Goal: Information Seeking & Learning: Learn about a topic

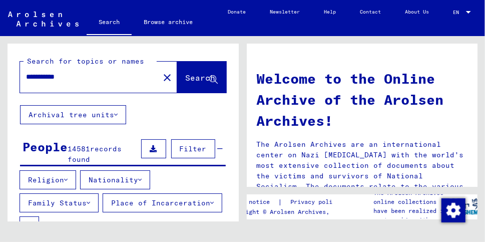
scroll to position [760, 0]
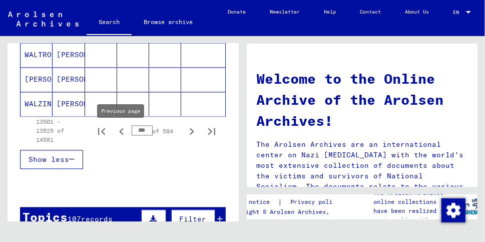
click at [121, 135] on icon "Previous page" at bounding box center [121, 131] width 5 height 7
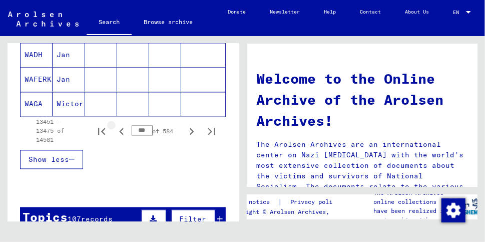
click at [121, 134] on icon "Previous page" at bounding box center [121, 131] width 5 height 7
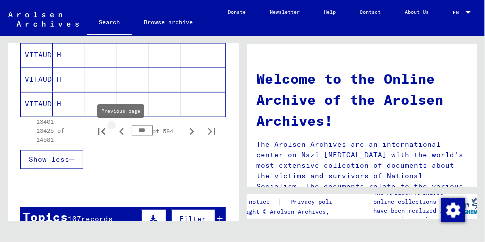
click at [120, 135] on icon "Previous page" at bounding box center [121, 131] width 5 height 7
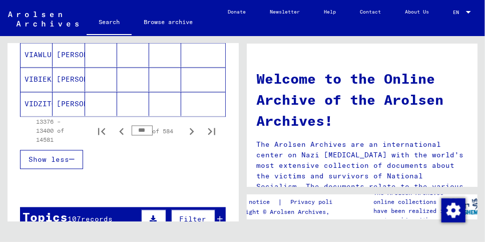
click at [120, 135] on icon "Previous page" at bounding box center [121, 131] width 5 height 7
click at [120, 134] on icon "Previous page" at bounding box center [121, 131] width 5 height 7
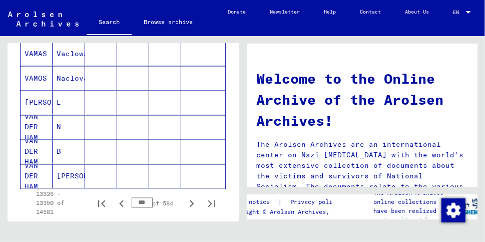
scroll to position [688, 0]
click at [120, 207] on icon "Previous page" at bounding box center [121, 204] width 5 height 7
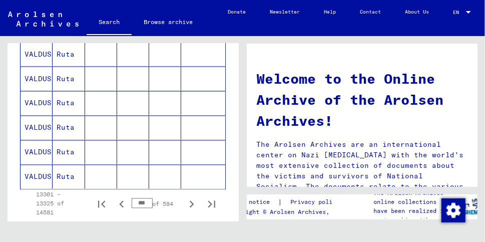
click at [121, 206] on icon "Previous page" at bounding box center [121, 204] width 5 height 7
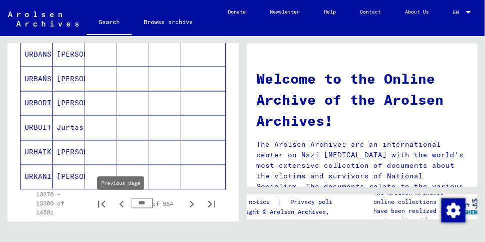
click at [120, 208] on icon "Previous page" at bounding box center [121, 204] width 5 height 7
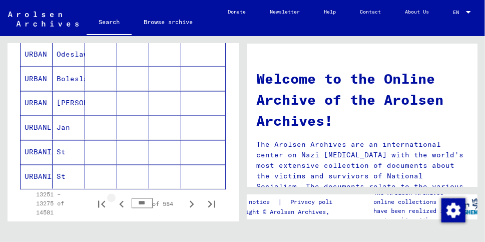
click at [123, 208] on icon "Previous page" at bounding box center [122, 204] width 14 height 14
drag, startPoint x: 123, startPoint y: 208, endPoint x: 126, endPoint y: 194, distance: 13.8
click at [123, 205] on icon "Previous page" at bounding box center [122, 204] width 14 height 14
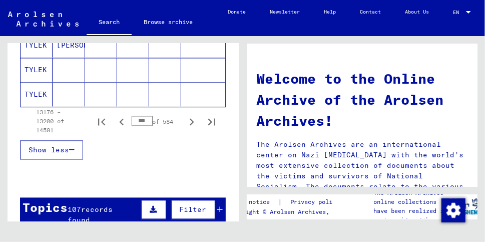
scroll to position [770, 0]
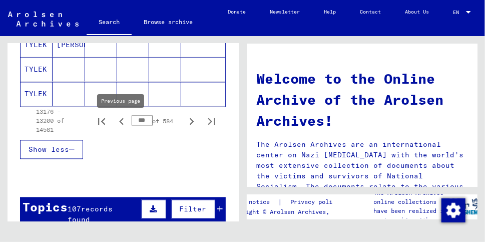
click at [121, 125] on icon "Previous page" at bounding box center [122, 122] width 14 height 14
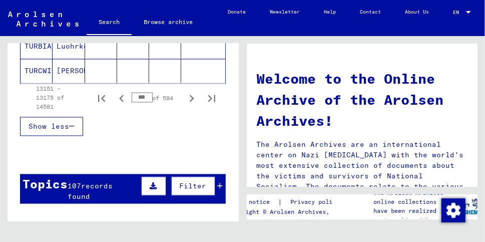
scroll to position [806, 0]
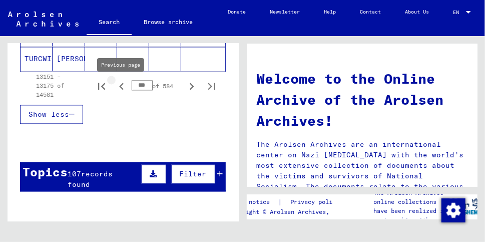
click at [121, 89] on icon "Previous page" at bounding box center [121, 86] width 5 height 7
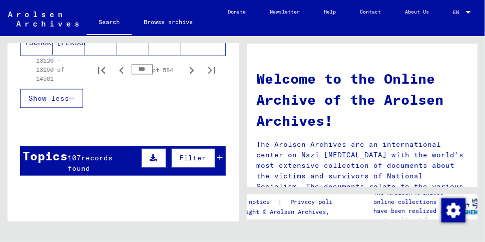
scroll to position [814, 0]
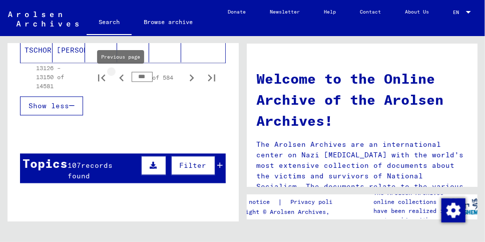
click at [121, 80] on icon "Previous page" at bounding box center [121, 77] width 5 height 7
click at [121, 81] on icon "Previous page" at bounding box center [121, 77] width 5 height 7
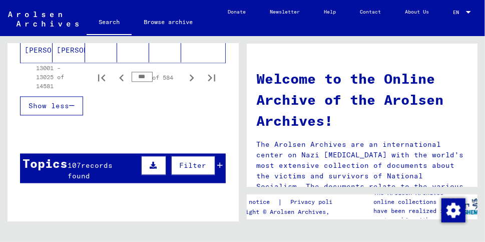
click at [121, 81] on icon "Previous page" at bounding box center [121, 77] width 5 height 7
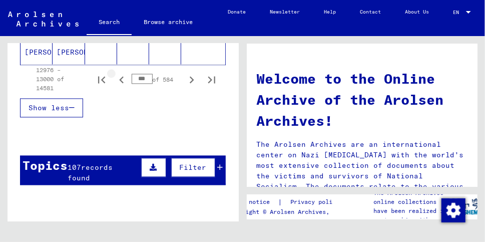
scroll to position [816, 0]
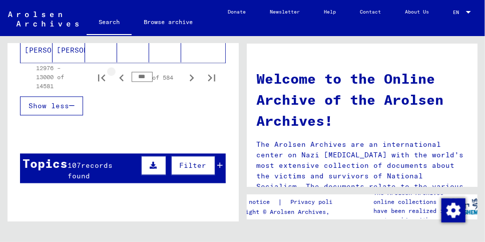
click at [121, 81] on icon "Previous page" at bounding box center [121, 77] width 5 height 7
click at [189, 82] on icon "Next page" at bounding box center [192, 78] width 14 height 14
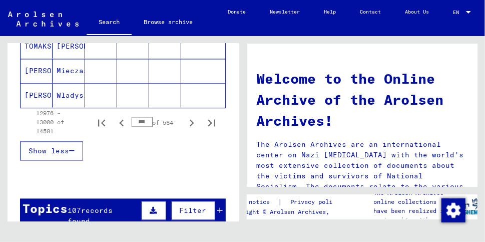
scroll to position [777, 0]
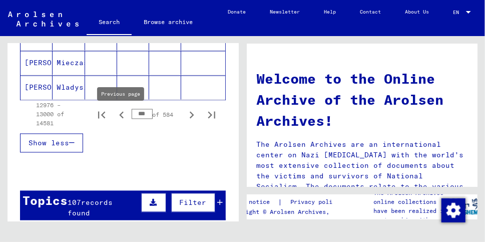
click at [120, 117] on icon "Previous page" at bounding box center [121, 114] width 5 height 7
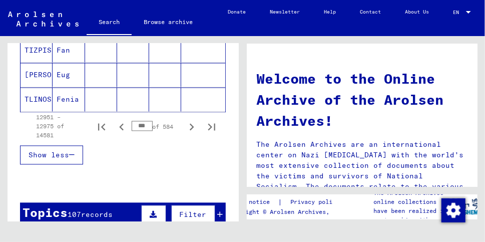
scroll to position [766, 0]
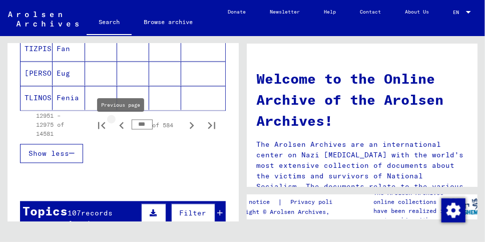
click at [121, 129] on icon "Previous page" at bounding box center [121, 125] width 5 height 7
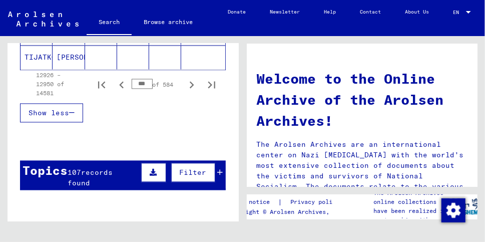
scroll to position [799, 0]
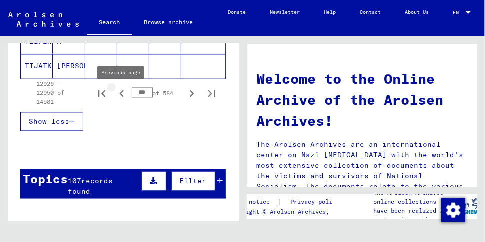
click at [123, 96] on icon "Previous page" at bounding box center [122, 93] width 14 height 14
type input "***"
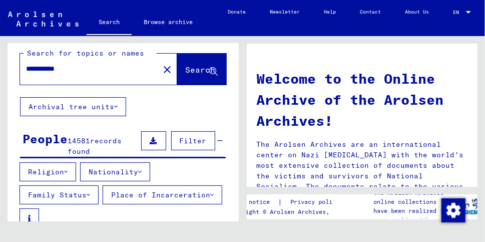
scroll to position [0, 0]
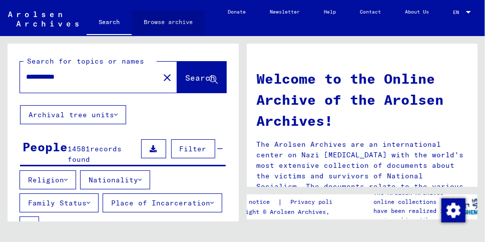
click at [167, 23] on link "Browse archive" at bounding box center [168, 22] width 73 height 24
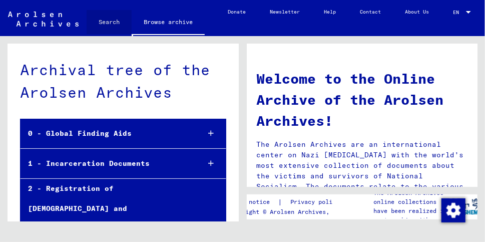
click at [110, 23] on link "Search" at bounding box center [109, 22] width 45 height 24
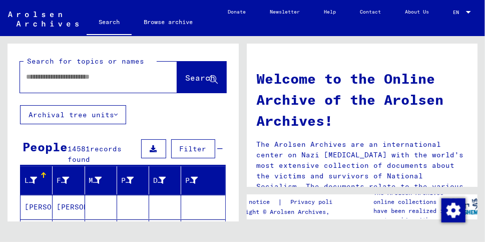
click at [75, 79] on input "text" at bounding box center [86, 77] width 121 height 11
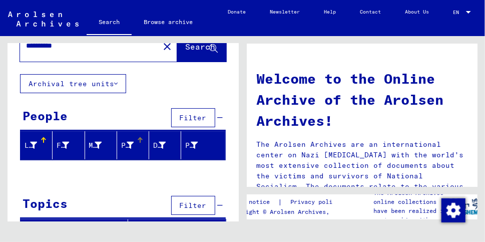
scroll to position [47, 0]
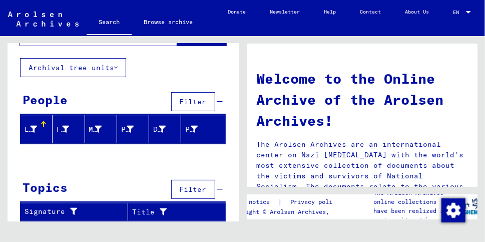
click at [118, 67] on icon at bounding box center [116, 67] width 4 height 7
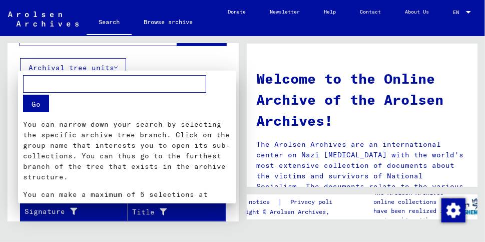
scroll to position [34, 0]
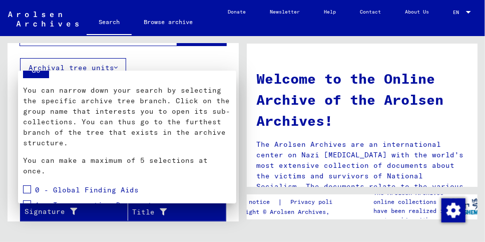
click at [31, 185] on span at bounding box center [27, 189] width 8 height 8
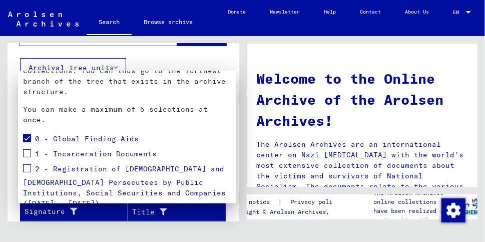
scroll to position [0, 0]
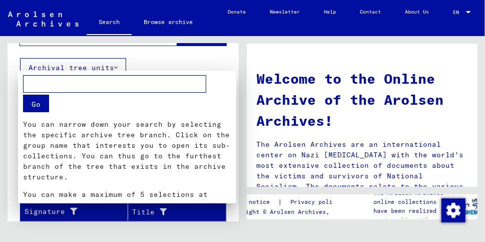
click at [269, 62] on div at bounding box center [242, 121] width 485 height 242
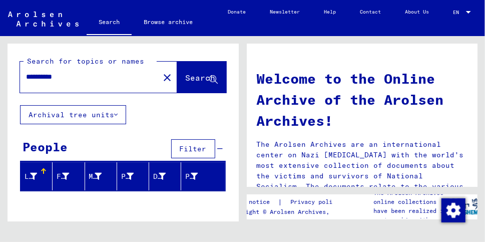
click at [82, 77] on input "**********" at bounding box center [86, 77] width 121 height 11
drag, startPoint x: 82, startPoint y: 77, endPoint x: 26, endPoint y: 76, distance: 56.1
click at [26, 76] on input "**********" at bounding box center [86, 77] width 121 height 11
drag, startPoint x: 86, startPoint y: 79, endPoint x: 55, endPoint y: 78, distance: 31.1
click at [55, 78] on input "**********" at bounding box center [86, 77] width 121 height 11
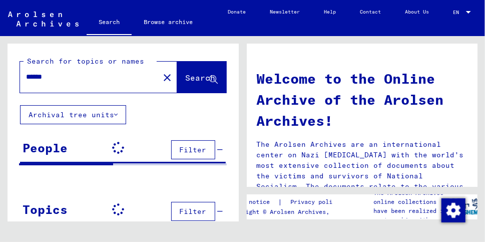
click at [82, 86] on div "******" at bounding box center [83, 77] width 127 height 23
click at [75, 79] on input "******" at bounding box center [86, 77] width 121 height 11
type input "*********"
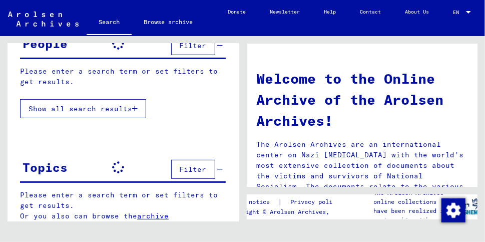
scroll to position [122, 0]
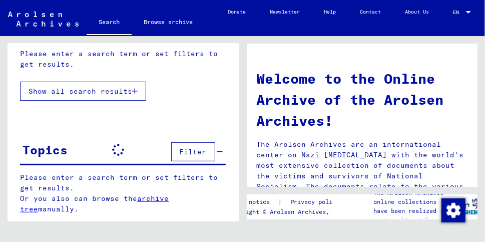
click at [135, 90] on icon "button" at bounding box center [135, 91] width 6 height 7
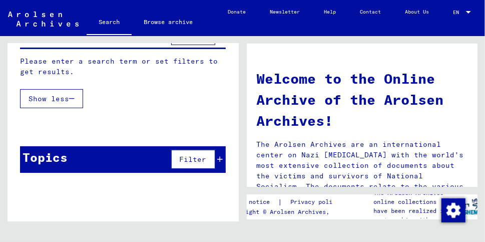
scroll to position [114, 0]
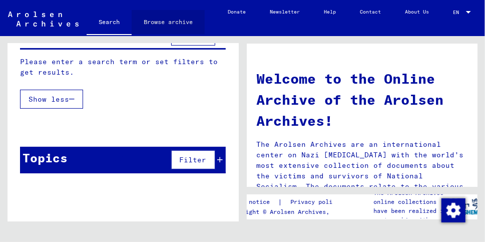
click at [162, 23] on link "Browse archive" at bounding box center [168, 22] width 73 height 24
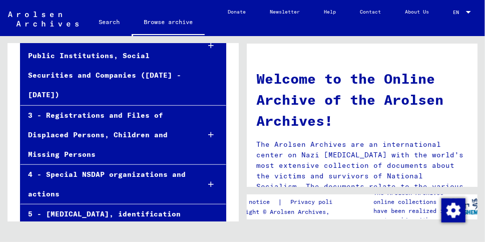
scroll to position [193, 0]
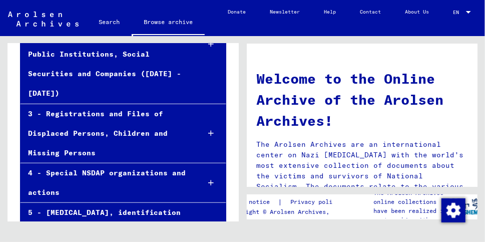
click at [211, 179] on icon at bounding box center [211, 182] width 6 height 7
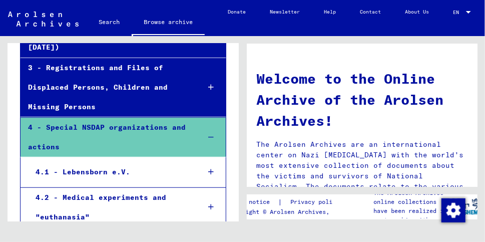
scroll to position [228, 0]
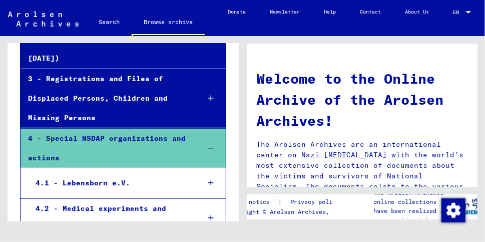
click at [210, 95] on icon at bounding box center [211, 98] width 6 height 7
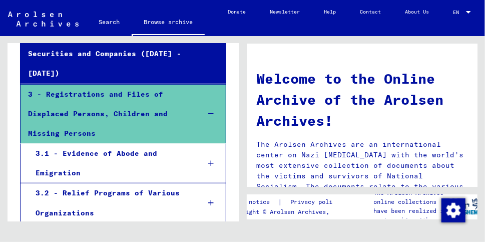
click at [215, 188] on div at bounding box center [210, 203] width 29 height 30
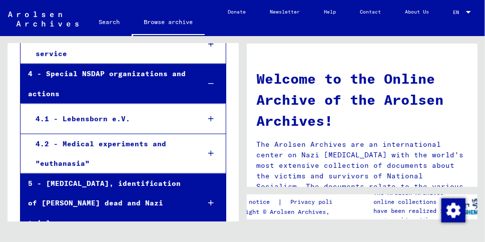
scroll to position [533, 0]
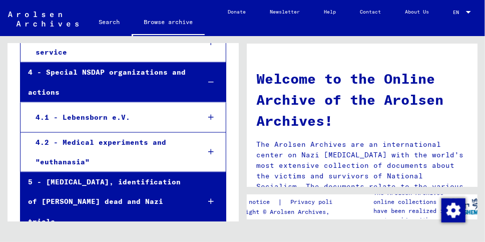
click at [210, 198] on icon at bounding box center [211, 201] width 6 height 7
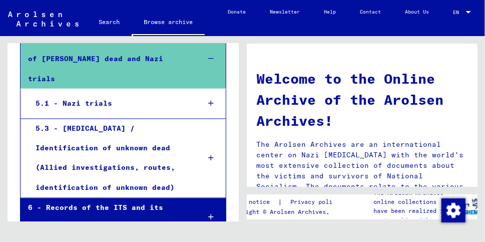
scroll to position [676, 0]
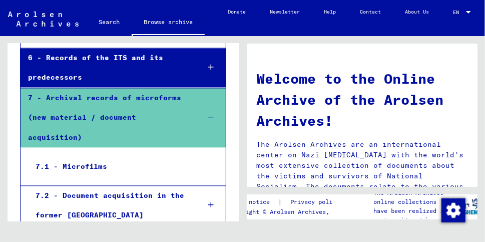
scroll to position [826, 0]
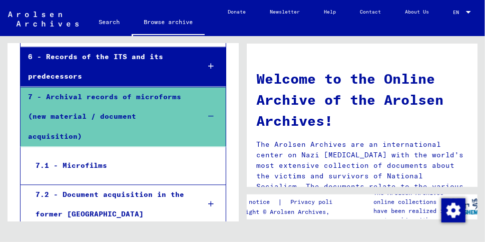
click at [147, 224] on div "7.3 - Document acquisition in [GEOGRAPHIC_DATA]" at bounding box center [109, 243] width 163 height 39
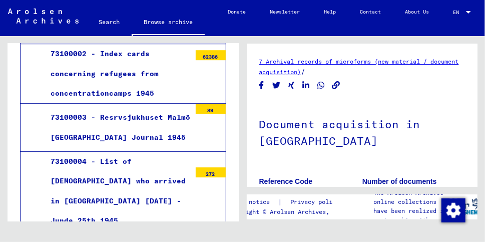
scroll to position [1152, 0]
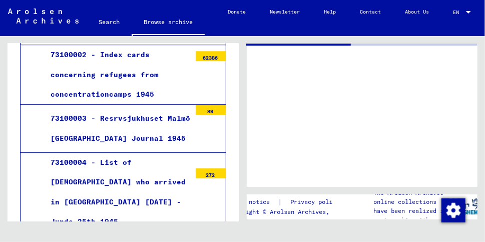
scroll to position [1152, 0]
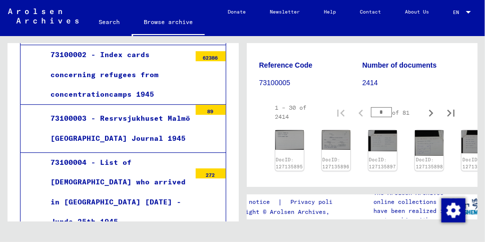
scroll to position [148, 0]
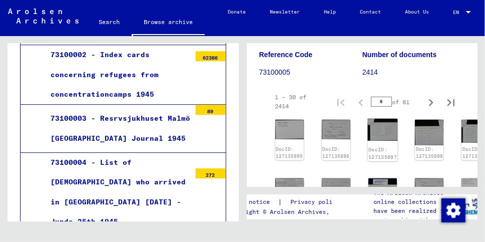
click at [378, 129] on img at bounding box center [382, 130] width 30 height 22
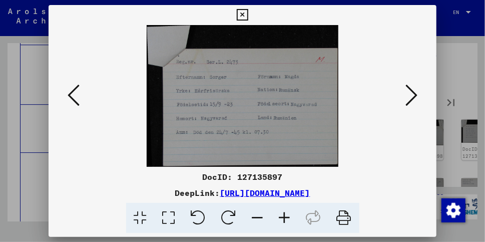
click at [414, 96] on icon at bounding box center [411, 95] width 12 height 24
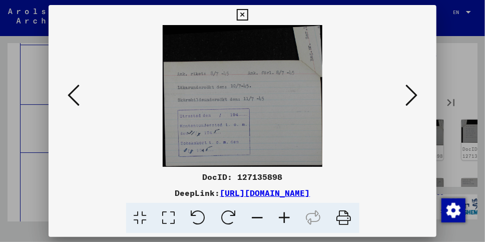
click at [414, 96] on icon at bounding box center [411, 95] width 12 height 24
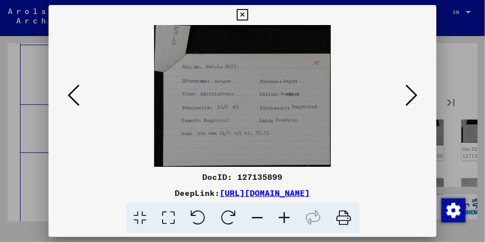
click at [414, 96] on icon at bounding box center [411, 95] width 12 height 24
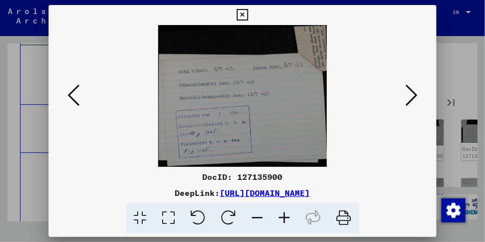
click at [414, 96] on icon at bounding box center [411, 95] width 12 height 24
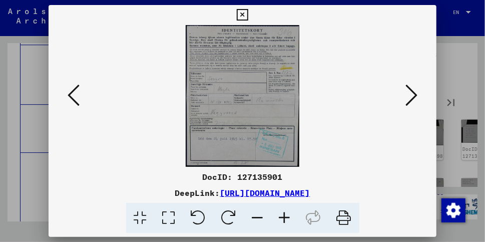
click at [414, 96] on icon at bounding box center [411, 95] width 12 height 24
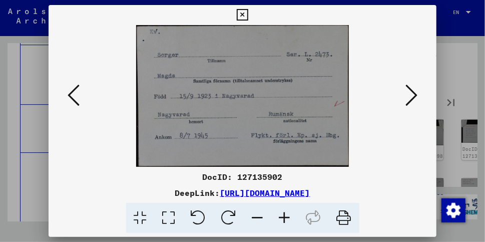
click at [414, 96] on icon at bounding box center [411, 95] width 12 height 24
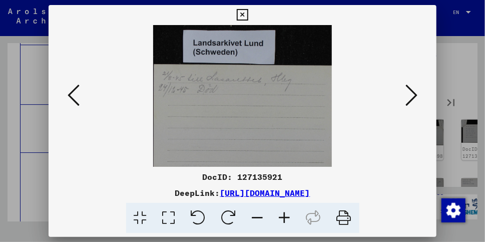
click at [414, 96] on icon at bounding box center [411, 95] width 12 height 24
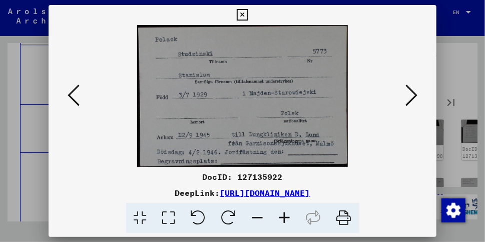
click at [414, 96] on icon at bounding box center [411, 95] width 12 height 24
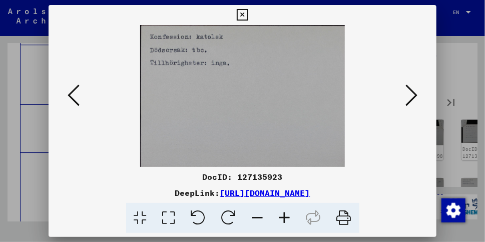
click at [414, 96] on icon at bounding box center [411, 95] width 12 height 24
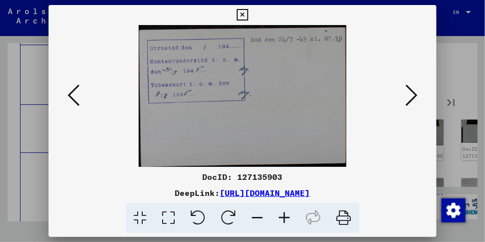
click at [414, 96] on icon at bounding box center [411, 95] width 12 height 24
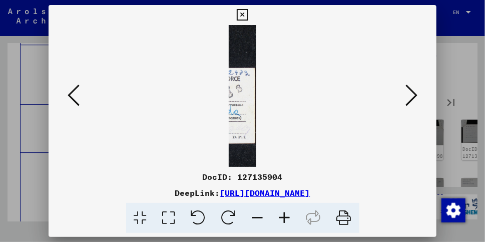
click at [414, 96] on icon at bounding box center [411, 95] width 12 height 24
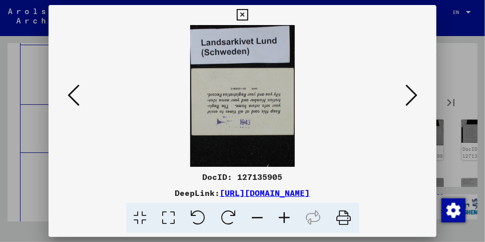
click at [414, 96] on icon at bounding box center [411, 95] width 12 height 24
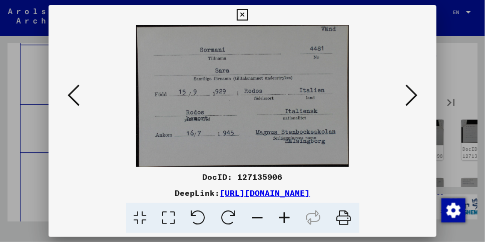
click at [414, 96] on icon at bounding box center [411, 95] width 12 height 24
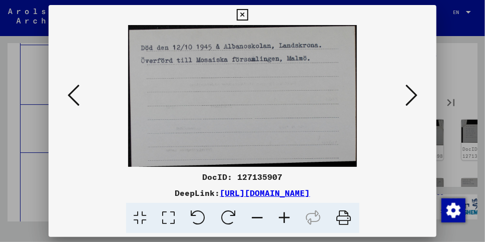
click at [414, 96] on icon at bounding box center [411, 95] width 12 height 24
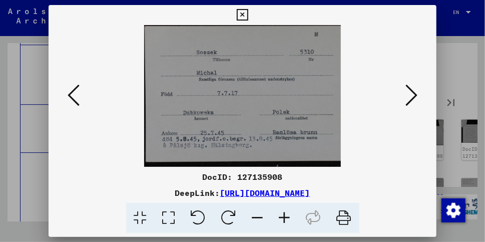
click at [414, 96] on icon at bounding box center [411, 95] width 12 height 24
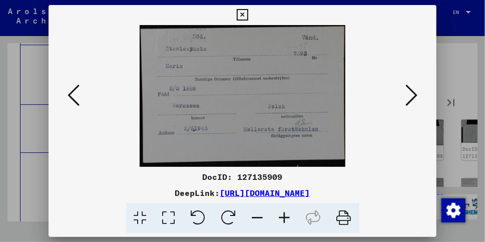
click at [414, 96] on icon at bounding box center [411, 95] width 12 height 24
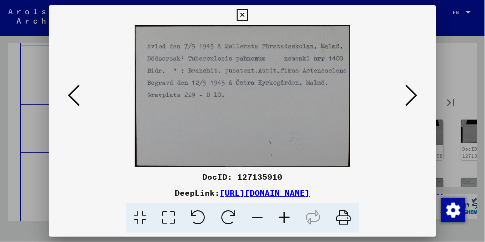
click at [414, 96] on icon at bounding box center [411, 95] width 12 height 24
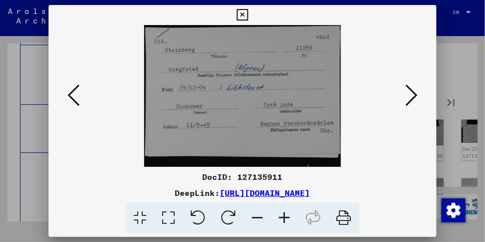
click at [414, 96] on icon at bounding box center [411, 95] width 12 height 24
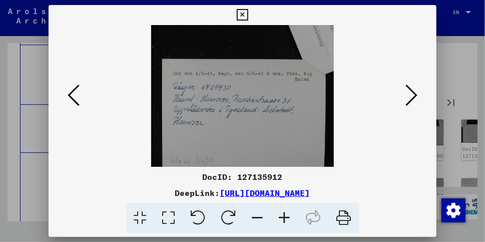
click at [414, 96] on icon at bounding box center [411, 95] width 12 height 24
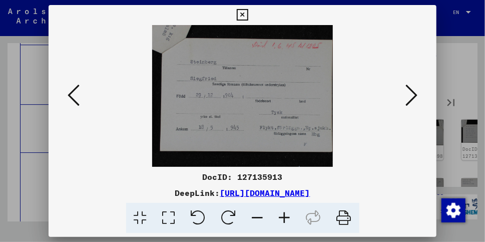
click at [414, 96] on icon at bounding box center [411, 95] width 12 height 24
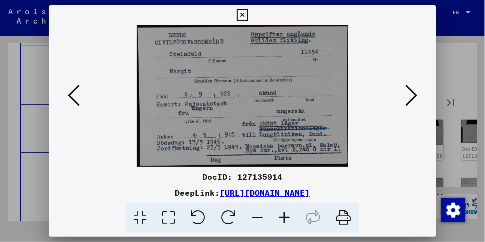
click at [414, 96] on icon at bounding box center [411, 95] width 12 height 24
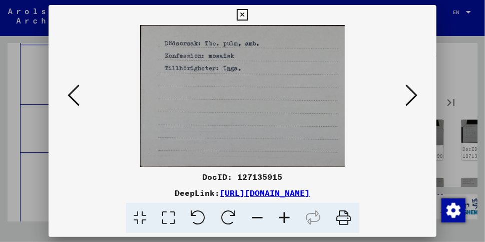
click at [414, 96] on icon at bounding box center [411, 95] width 12 height 24
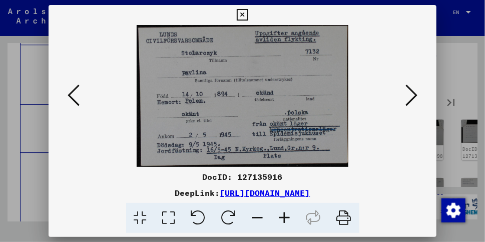
click at [414, 96] on icon at bounding box center [411, 95] width 12 height 24
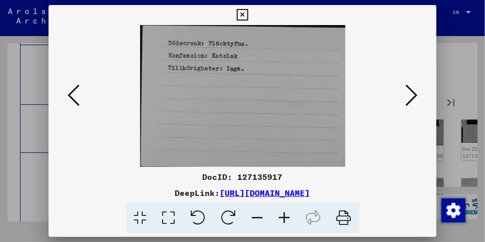
click at [414, 96] on icon at bounding box center [411, 95] width 12 height 24
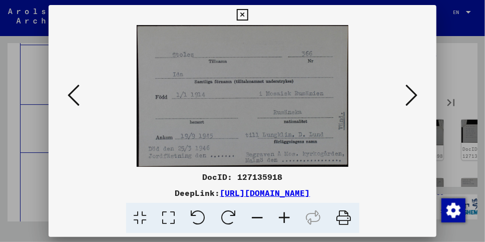
click at [414, 96] on icon at bounding box center [411, 95] width 12 height 24
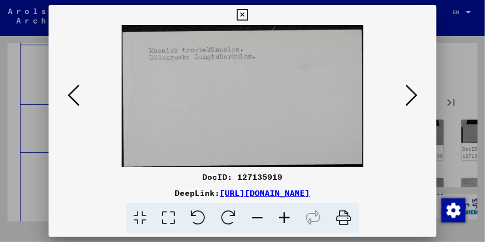
click at [414, 96] on icon at bounding box center [411, 95] width 12 height 24
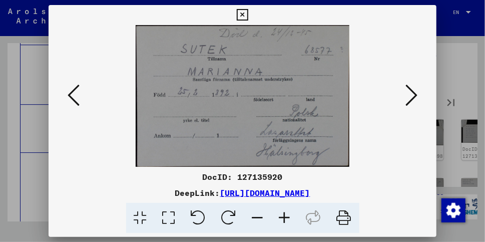
click at [414, 96] on icon at bounding box center [411, 95] width 12 height 24
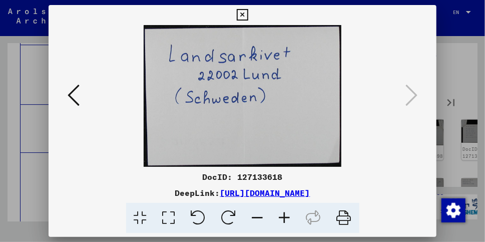
click at [241, 15] on icon at bounding box center [243, 15] width 12 height 12
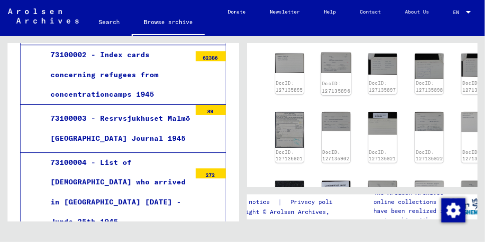
scroll to position [216, 0]
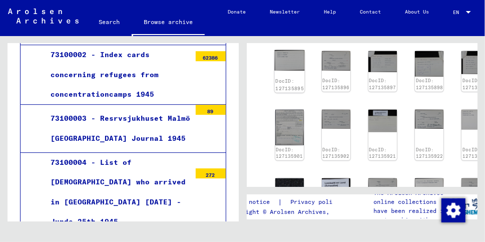
click at [288, 63] on img at bounding box center [289, 60] width 30 height 21
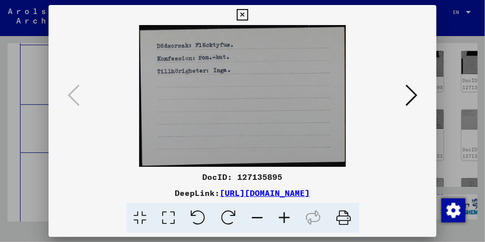
click at [416, 97] on icon at bounding box center [411, 95] width 12 height 24
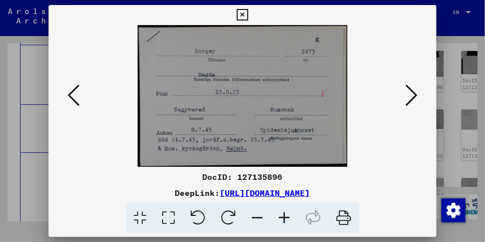
click at [416, 97] on icon at bounding box center [411, 95] width 12 height 24
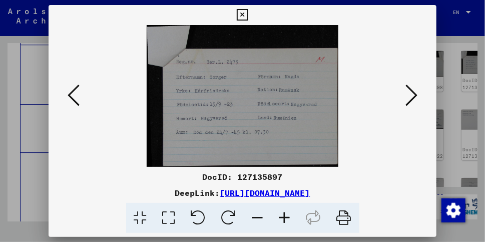
click at [416, 97] on icon at bounding box center [411, 95] width 12 height 24
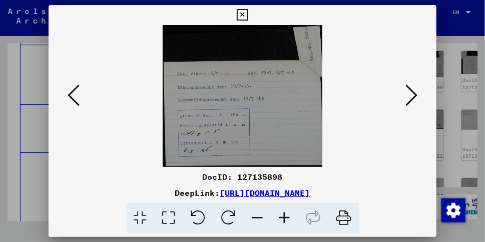
click at [416, 97] on icon at bounding box center [411, 95] width 12 height 24
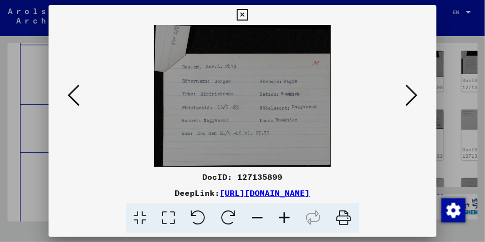
click at [416, 97] on icon at bounding box center [411, 95] width 12 height 24
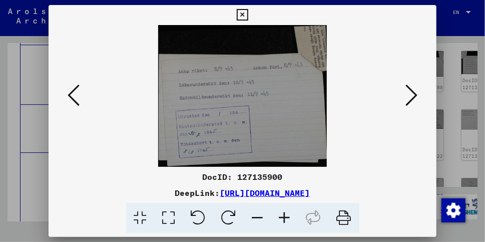
click at [416, 97] on icon at bounding box center [411, 95] width 12 height 24
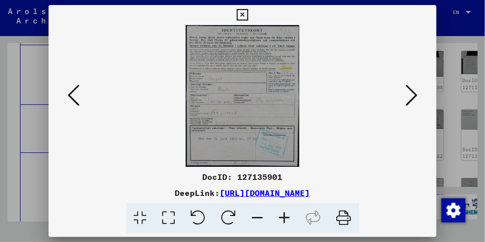
click at [416, 97] on icon at bounding box center [411, 95] width 12 height 24
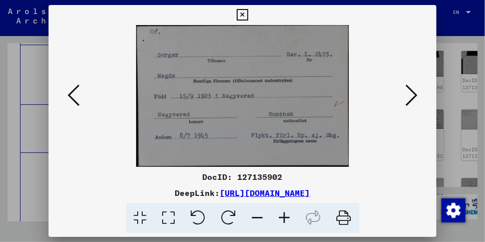
click at [416, 97] on icon at bounding box center [411, 95] width 12 height 24
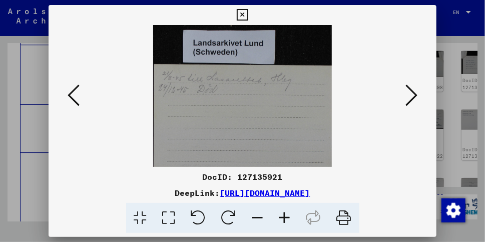
click at [416, 97] on icon at bounding box center [411, 95] width 12 height 24
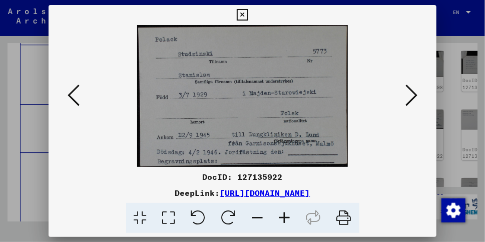
click at [416, 97] on icon at bounding box center [411, 95] width 12 height 24
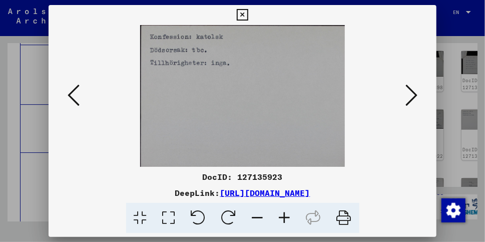
click at [416, 97] on icon at bounding box center [411, 95] width 12 height 24
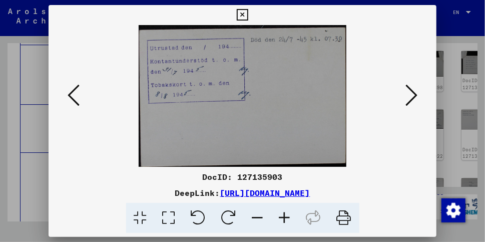
click at [416, 97] on icon at bounding box center [411, 95] width 12 height 24
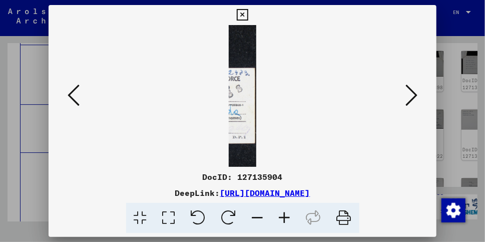
click at [416, 97] on icon at bounding box center [411, 95] width 12 height 24
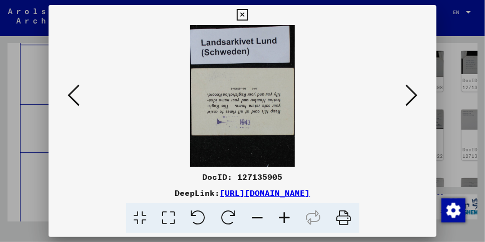
click at [416, 97] on icon at bounding box center [411, 95] width 12 height 24
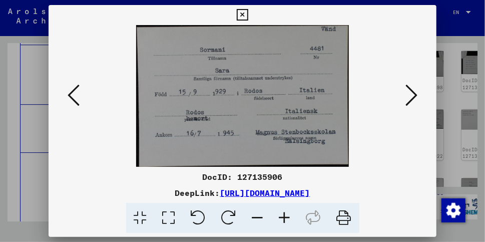
click at [416, 97] on icon at bounding box center [411, 95] width 12 height 24
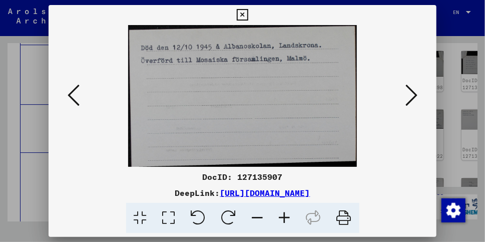
click at [416, 97] on icon at bounding box center [411, 95] width 12 height 24
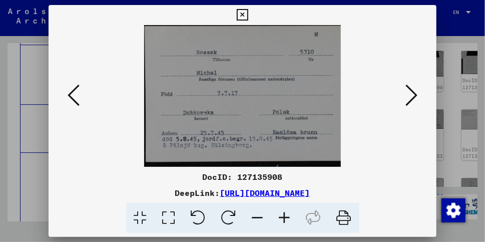
click at [416, 97] on icon at bounding box center [411, 95] width 12 height 24
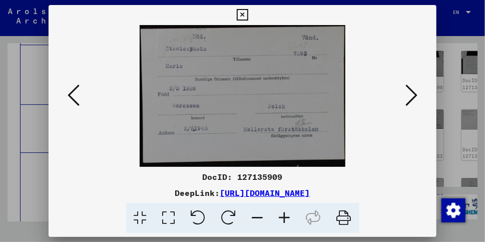
click at [416, 97] on icon at bounding box center [411, 95] width 12 height 24
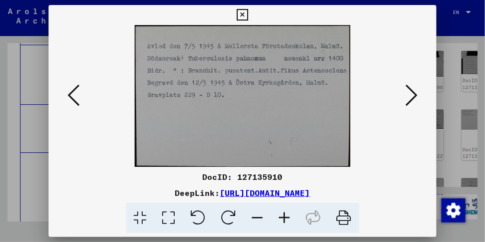
click at [416, 97] on icon at bounding box center [411, 95] width 12 height 24
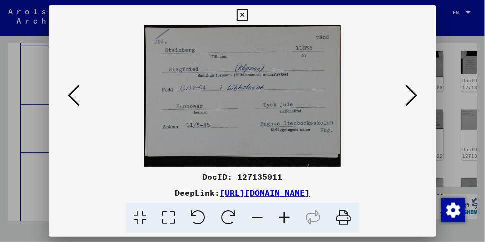
click at [416, 97] on icon at bounding box center [411, 95] width 12 height 24
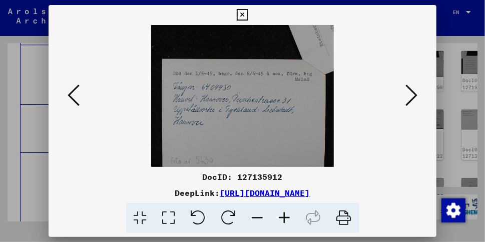
click at [416, 97] on icon at bounding box center [411, 95] width 12 height 24
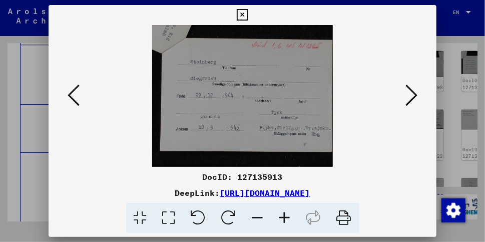
click at [416, 97] on icon at bounding box center [411, 95] width 12 height 24
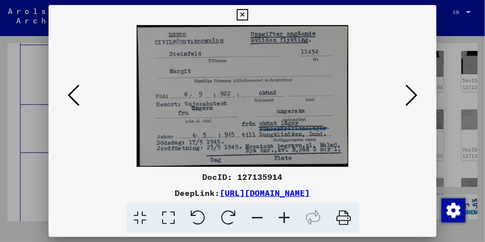
click at [416, 97] on icon at bounding box center [411, 95] width 12 height 24
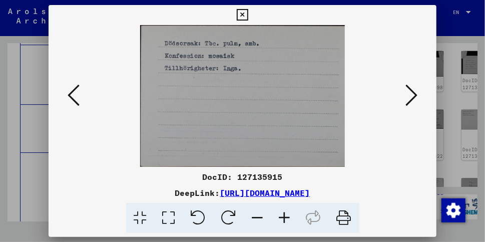
click at [416, 97] on icon at bounding box center [411, 95] width 12 height 24
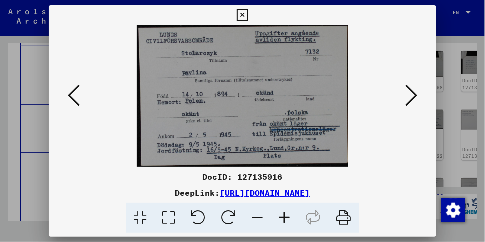
click at [416, 97] on icon at bounding box center [411, 95] width 12 height 24
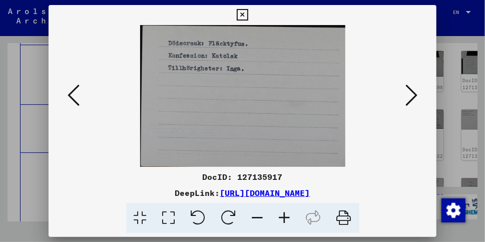
click at [416, 97] on icon at bounding box center [411, 95] width 12 height 24
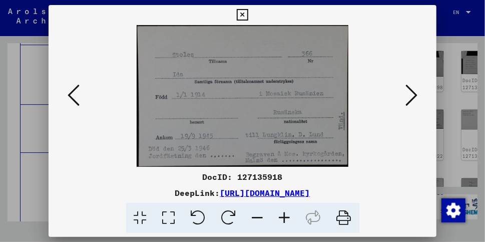
click at [416, 97] on icon at bounding box center [411, 95] width 12 height 24
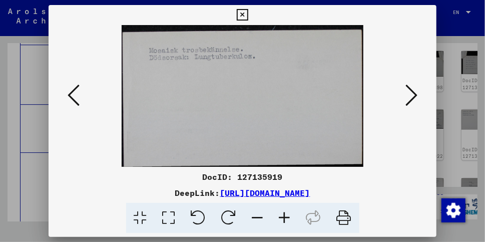
click at [416, 97] on icon at bounding box center [411, 95] width 12 height 24
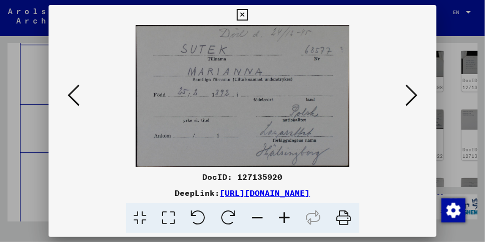
click at [416, 97] on icon at bounding box center [411, 95] width 12 height 24
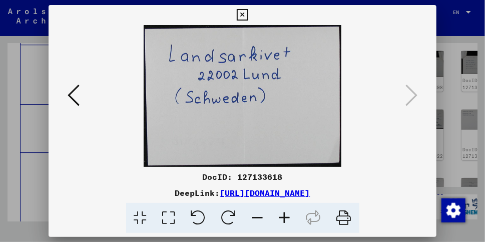
click at [245, 17] on icon at bounding box center [243, 15] width 12 height 12
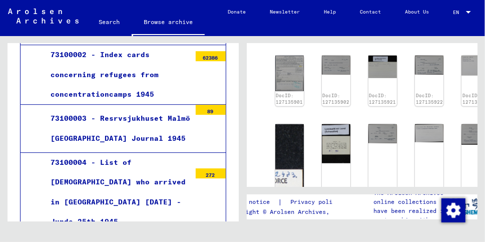
scroll to position [276, 0]
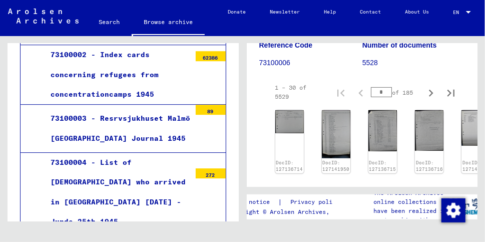
scroll to position [142, 0]
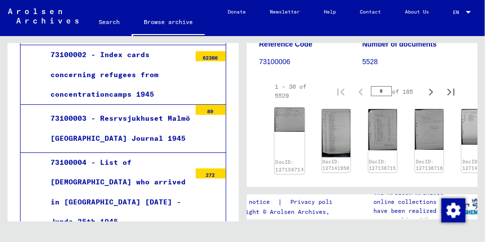
click at [296, 124] on img at bounding box center [289, 120] width 30 height 24
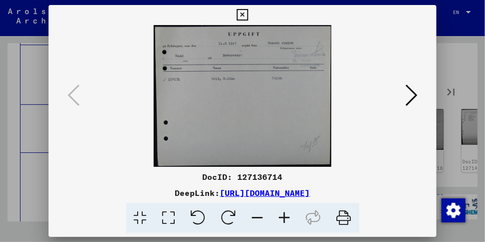
click at [414, 96] on icon at bounding box center [411, 95] width 12 height 24
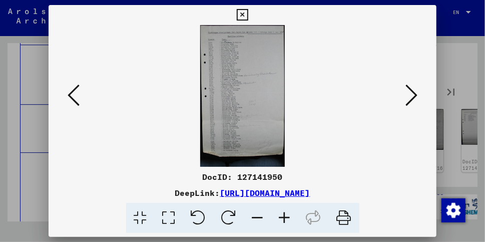
click at [285, 219] on icon at bounding box center [284, 218] width 27 height 31
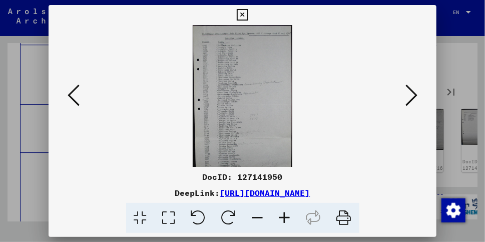
click at [251, 130] on img at bounding box center [243, 108] width 100 height 167
click at [286, 218] on icon at bounding box center [284, 218] width 27 height 31
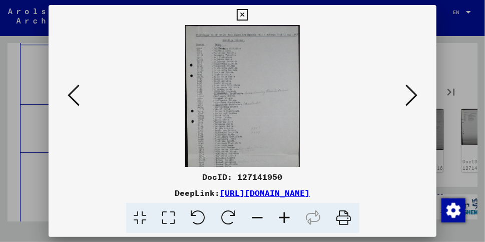
click at [286, 218] on icon at bounding box center [284, 218] width 27 height 31
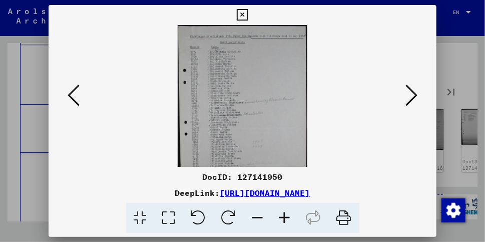
click at [286, 218] on icon at bounding box center [284, 218] width 27 height 31
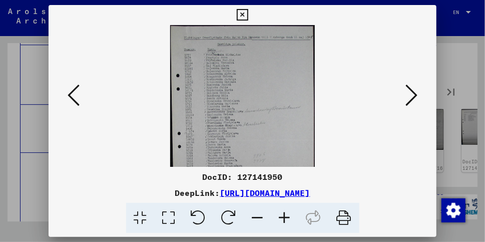
click at [286, 218] on icon at bounding box center [284, 218] width 27 height 31
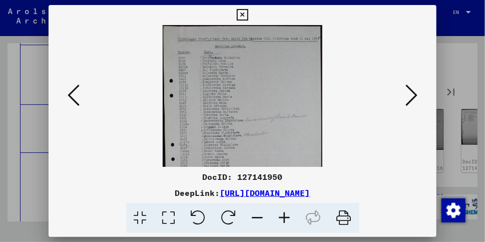
click at [286, 218] on icon at bounding box center [284, 218] width 27 height 31
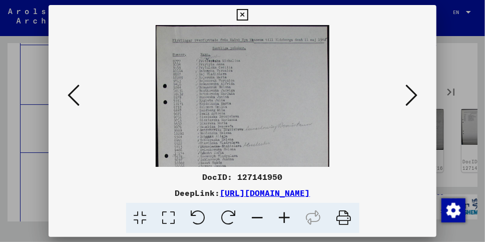
click at [286, 218] on icon at bounding box center [284, 218] width 27 height 31
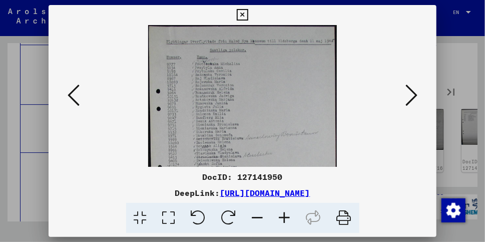
click at [286, 218] on icon at bounding box center [284, 218] width 27 height 31
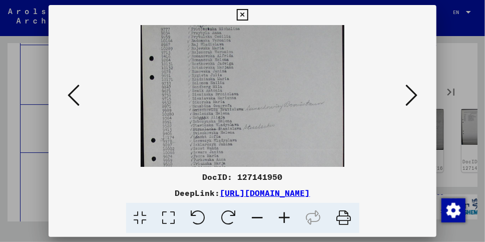
drag, startPoint x: 255, startPoint y: 137, endPoint x: 257, endPoint y: 99, distance: 38.1
click at [257, 99] on img at bounding box center [243, 158] width 204 height 342
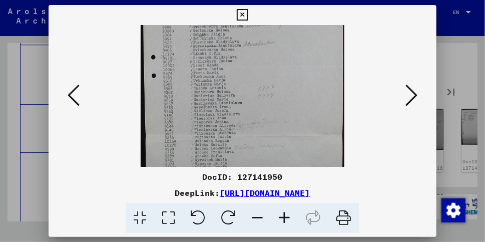
scroll to position [121, 0]
drag, startPoint x: 257, startPoint y: 99, endPoint x: 262, endPoint y: 17, distance: 82.7
click at [262, 17] on div "DocID: 127141950 DeepLink: [URL][DOMAIN_NAME]" at bounding box center [243, 119] width 388 height 228
drag, startPoint x: 241, startPoint y: 16, endPoint x: 403, endPoint y: 84, distance: 175.2
click at [403, 82] on div "DocID: 127141950 DeepLink: [URL][DOMAIN_NAME]" at bounding box center [243, 119] width 388 height 228
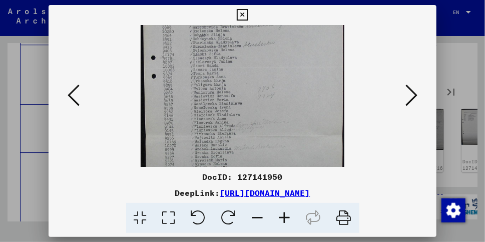
click at [411, 92] on icon at bounding box center [411, 95] width 12 height 24
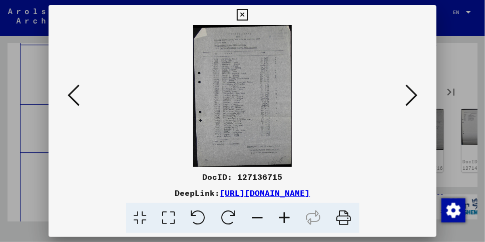
scroll to position [0, 0]
click at [277, 107] on img at bounding box center [242, 96] width 99 height 142
click at [251, 116] on img at bounding box center [242, 96] width 99 height 142
click at [285, 212] on icon at bounding box center [284, 218] width 27 height 31
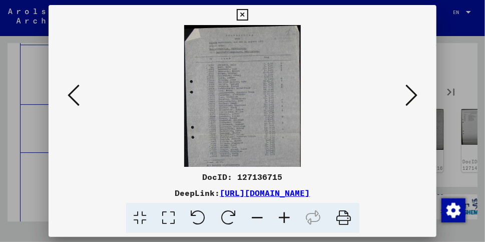
click at [285, 212] on icon at bounding box center [284, 218] width 27 height 31
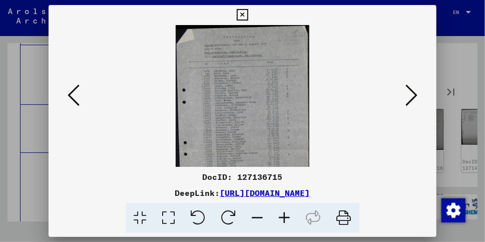
click at [285, 212] on icon at bounding box center [284, 218] width 27 height 31
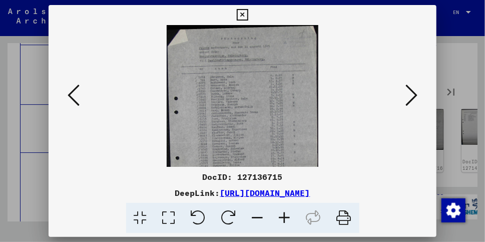
click at [285, 212] on icon at bounding box center [284, 218] width 27 height 31
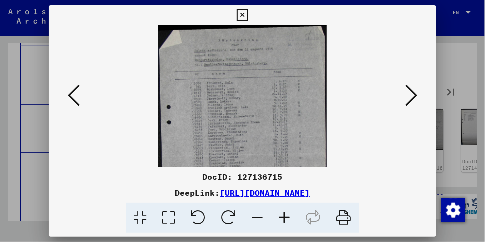
click at [285, 212] on icon at bounding box center [284, 218] width 27 height 31
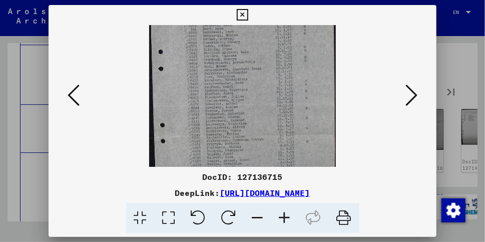
scroll to position [64, 0]
drag, startPoint x: 231, startPoint y: 145, endPoint x: 244, endPoint y: 81, distance: 65.4
click at [244, 81] on img at bounding box center [242, 94] width 187 height 267
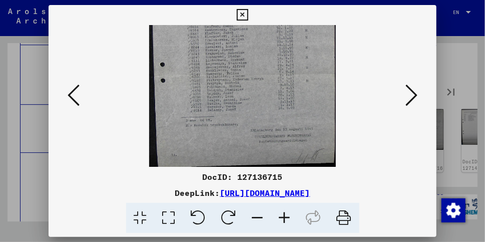
scroll to position [125, 0]
drag, startPoint x: 257, startPoint y: 132, endPoint x: 249, endPoint y: 55, distance: 77.5
click at [249, 55] on img at bounding box center [242, 33] width 187 height 267
click at [414, 93] on icon at bounding box center [411, 95] width 12 height 24
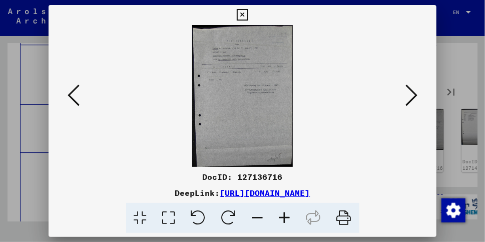
click at [414, 93] on icon at bounding box center [411, 95] width 12 height 24
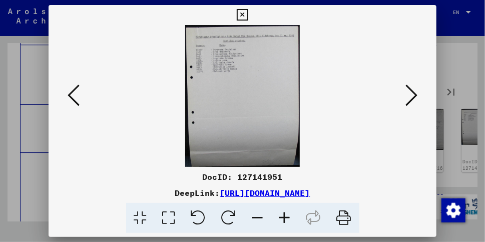
click at [414, 93] on icon at bounding box center [411, 95] width 12 height 24
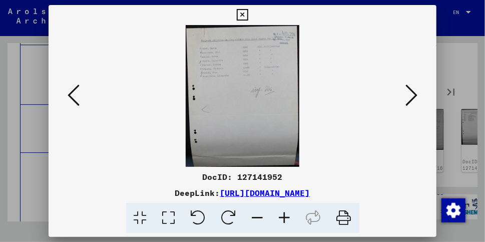
click at [414, 93] on icon at bounding box center [411, 95] width 12 height 24
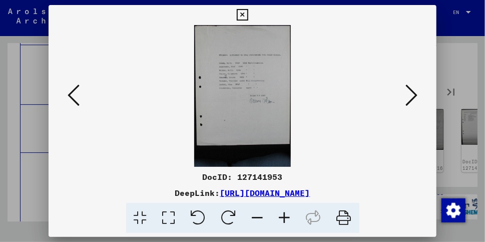
click at [285, 217] on icon at bounding box center [284, 218] width 27 height 31
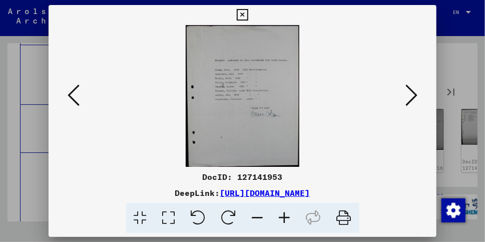
click at [285, 217] on icon at bounding box center [284, 218] width 27 height 31
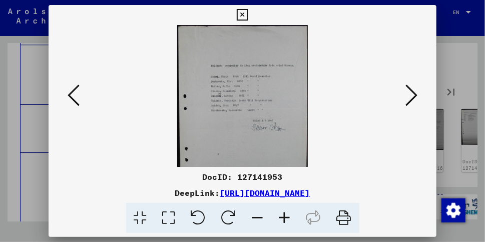
click at [285, 217] on icon at bounding box center [284, 218] width 27 height 31
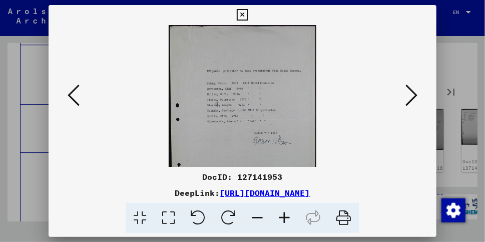
click at [285, 217] on icon at bounding box center [284, 218] width 27 height 31
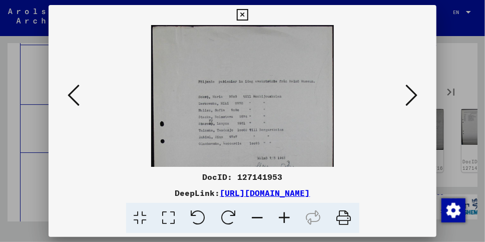
click at [285, 217] on icon at bounding box center [284, 218] width 27 height 31
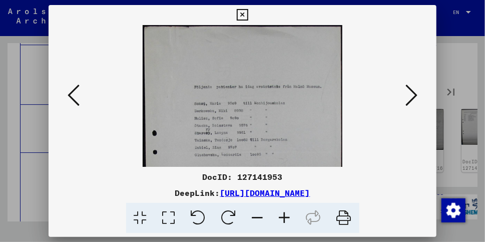
click at [411, 96] on icon at bounding box center [411, 95] width 12 height 24
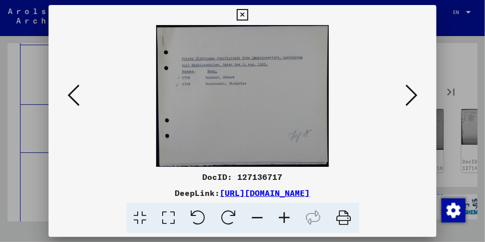
click at [411, 96] on icon at bounding box center [411, 95] width 12 height 24
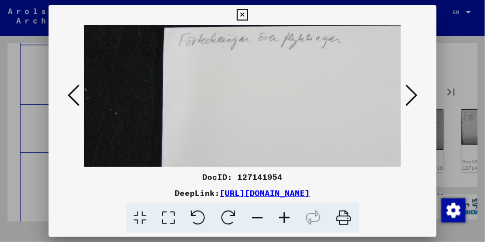
click at [411, 96] on icon at bounding box center [411, 95] width 12 height 24
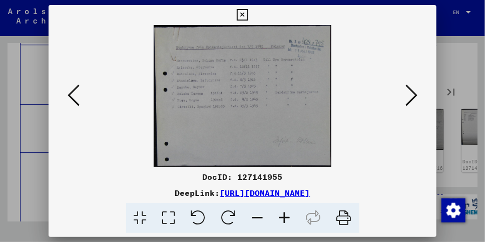
click at [411, 96] on icon at bounding box center [411, 95] width 12 height 24
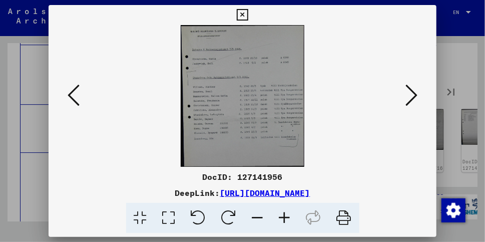
click at [411, 96] on icon at bounding box center [411, 95] width 12 height 24
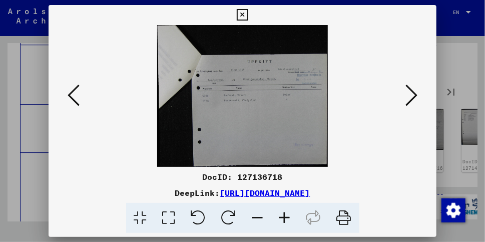
click at [411, 96] on icon at bounding box center [411, 95] width 12 height 24
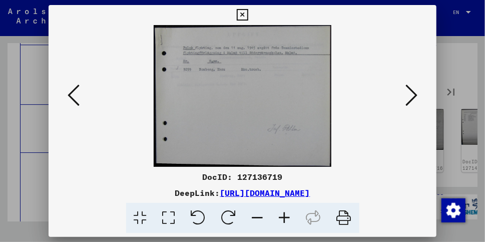
click at [411, 96] on icon at bounding box center [411, 95] width 12 height 24
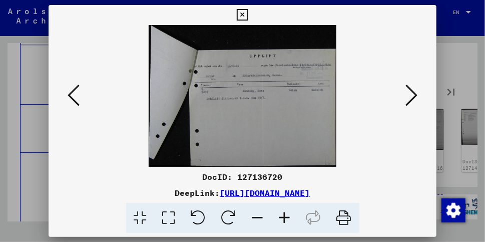
click at [411, 96] on icon at bounding box center [411, 95] width 12 height 24
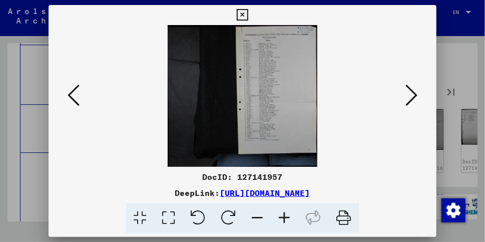
click at [286, 219] on icon at bounding box center [284, 218] width 27 height 31
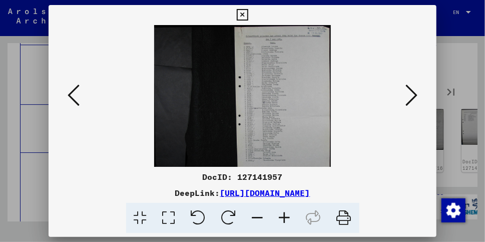
click at [286, 219] on icon at bounding box center [284, 218] width 27 height 31
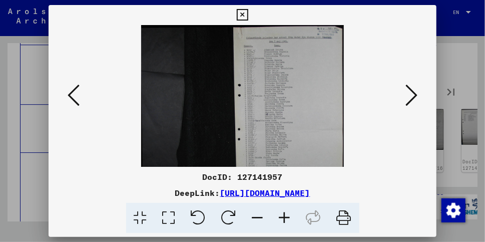
click at [286, 219] on icon at bounding box center [284, 218] width 27 height 31
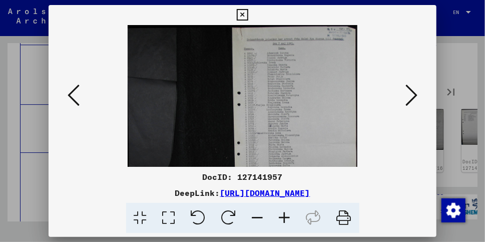
click at [286, 219] on icon at bounding box center [284, 218] width 27 height 31
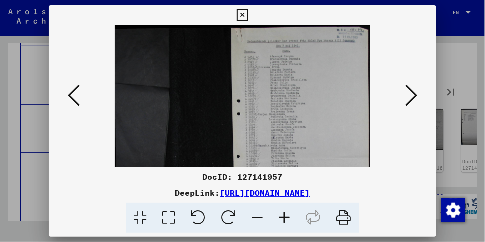
click at [286, 219] on icon at bounding box center [284, 218] width 27 height 31
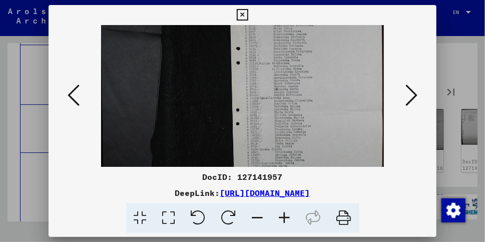
scroll to position [61, 0]
drag, startPoint x: 314, startPoint y: 149, endPoint x: 255, endPoint y: 89, distance: 84.3
click at [255, 89] on img at bounding box center [242, 97] width 283 height 267
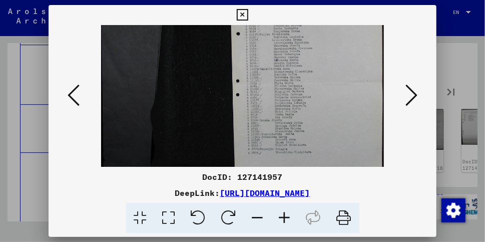
scroll to position [90, 0]
drag, startPoint x: 314, startPoint y: 141, endPoint x: 311, endPoint y: 112, distance: 29.2
click at [311, 112] on img at bounding box center [242, 68] width 283 height 267
click at [411, 96] on icon at bounding box center [411, 95] width 12 height 24
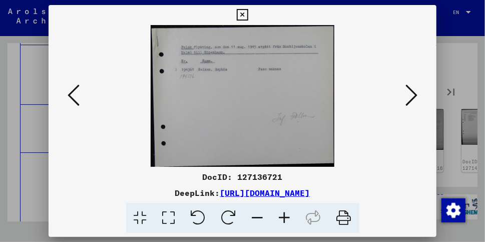
scroll to position [0, 0]
click at [411, 96] on icon at bounding box center [411, 95] width 12 height 24
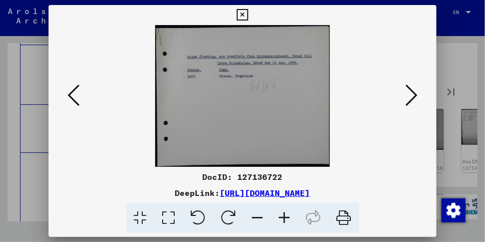
click at [411, 96] on icon at bounding box center [411, 95] width 12 height 24
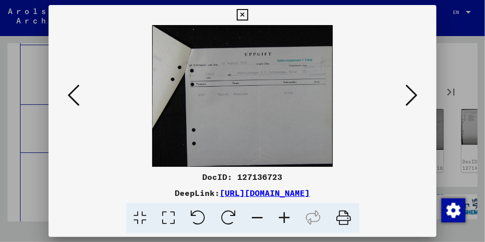
click at [411, 96] on icon at bounding box center [411, 95] width 12 height 24
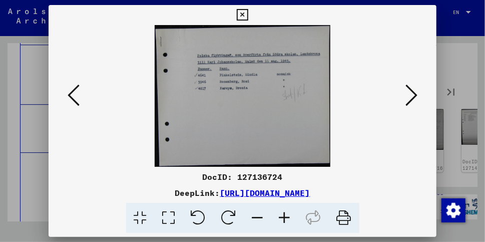
click at [411, 96] on icon at bounding box center [411, 95] width 12 height 24
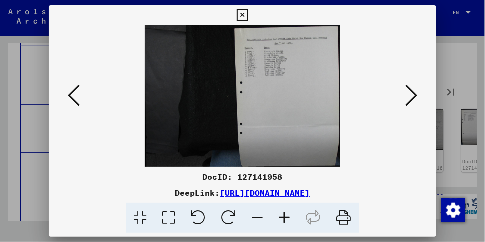
click at [411, 96] on icon at bounding box center [411, 95] width 12 height 24
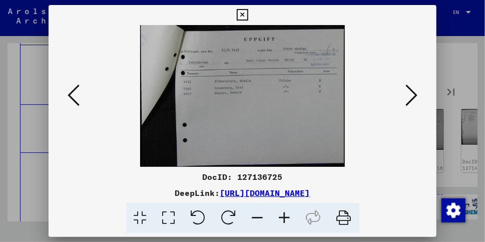
click at [411, 96] on icon at bounding box center [411, 95] width 12 height 24
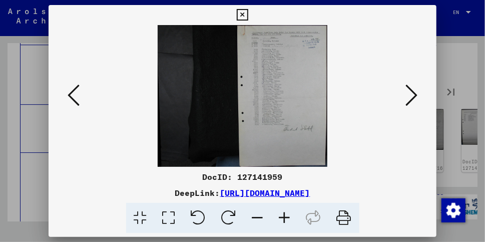
click at [411, 96] on icon at bounding box center [411, 95] width 12 height 24
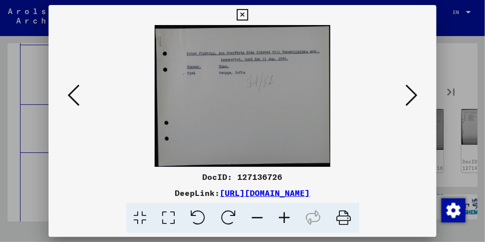
click at [410, 97] on icon at bounding box center [411, 95] width 12 height 24
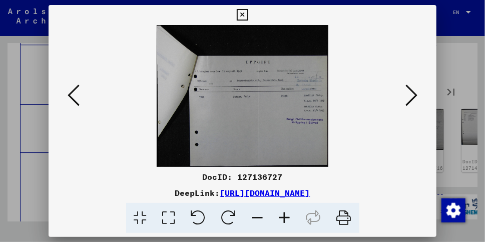
click at [410, 97] on icon at bounding box center [411, 95] width 12 height 24
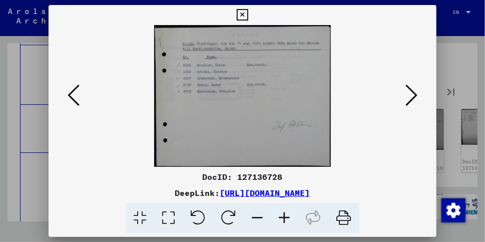
click at [410, 97] on icon at bounding box center [411, 95] width 12 height 24
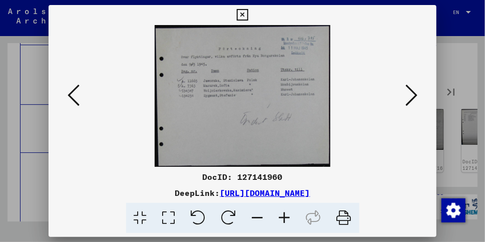
click at [410, 97] on icon at bounding box center [411, 95] width 12 height 24
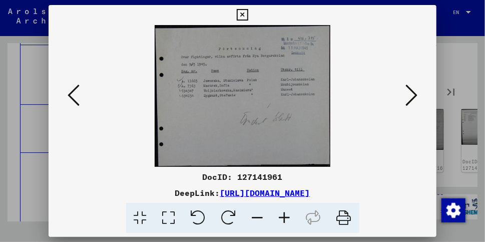
click at [410, 97] on icon at bounding box center [411, 95] width 12 height 24
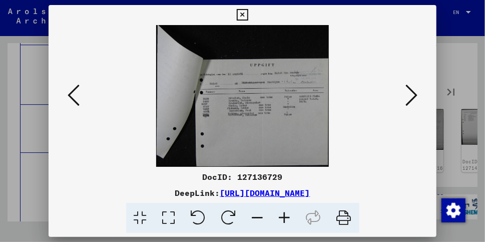
click at [410, 97] on icon at bounding box center [411, 95] width 12 height 24
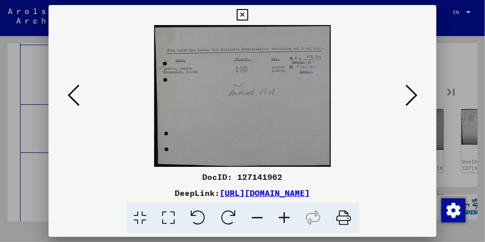
click at [286, 215] on icon at bounding box center [284, 218] width 27 height 31
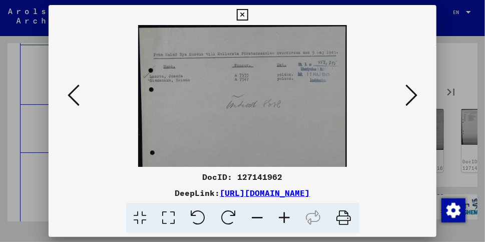
click at [286, 215] on icon at bounding box center [284, 218] width 27 height 31
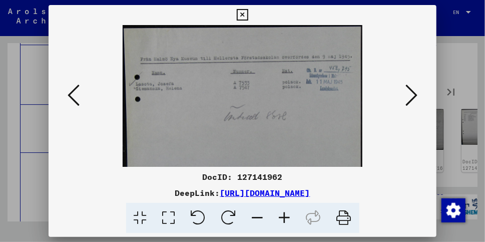
click at [286, 215] on icon at bounding box center [284, 218] width 27 height 31
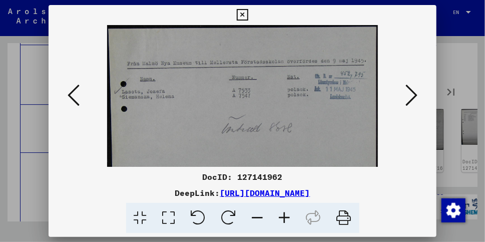
click at [412, 94] on icon at bounding box center [411, 95] width 12 height 24
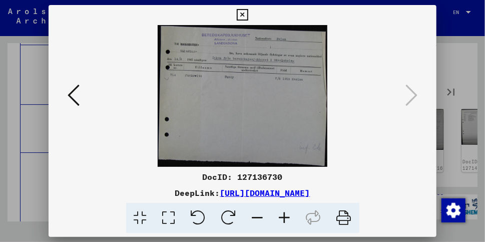
click at [240, 17] on icon at bounding box center [243, 15] width 12 height 12
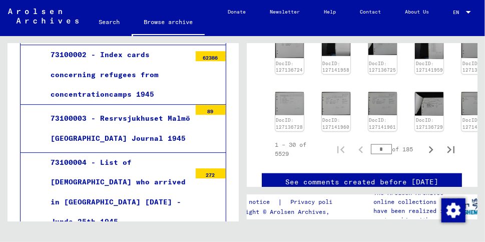
scroll to position [448, 0]
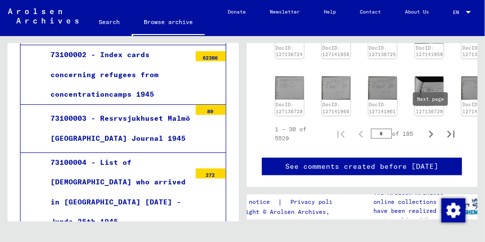
click at [431, 131] on icon "Next page" at bounding box center [431, 134] width 5 height 7
type input "*"
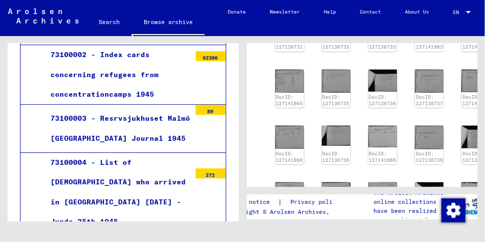
scroll to position [206, 0]
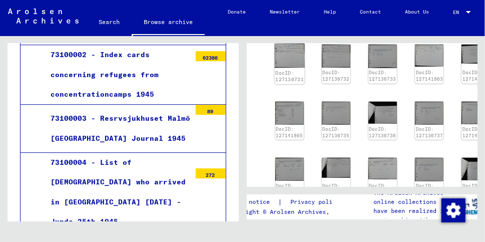
click at [280, 62] on img at bounding box center [289, 56] width 30 height 24
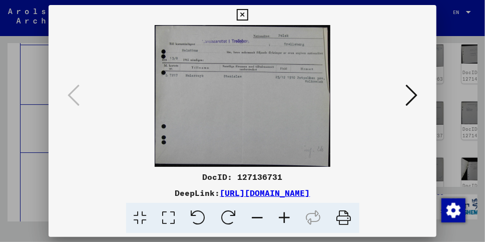
click at [415, 95] on icon at bounding box center [411, 95] width 12 height 24
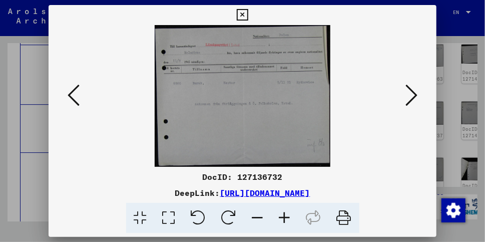
click at [415, 95] on icon at bounding box center [411, 95] width 12 height 24
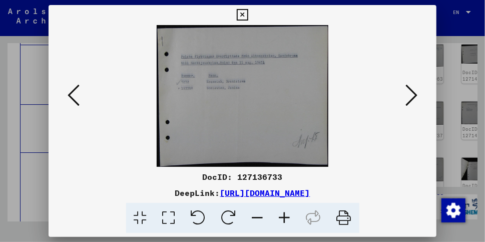
click at [415, 95] on icon at bounding box center [411, 95] width 12 height 24
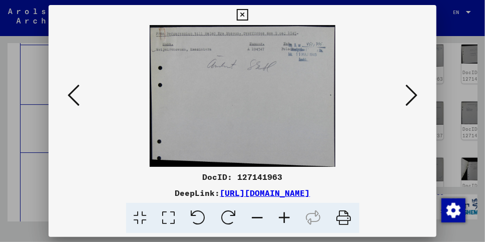
click at [415, 95] on icon at bounding box center [411, 95] width 12 height 24
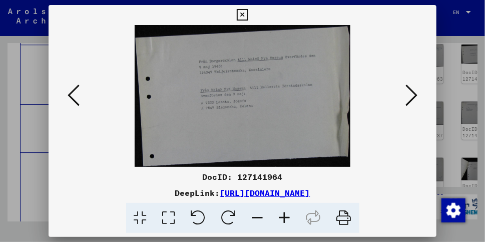
click at [415, 95] on icon at bounding box center [411, 95] width 12 height 24
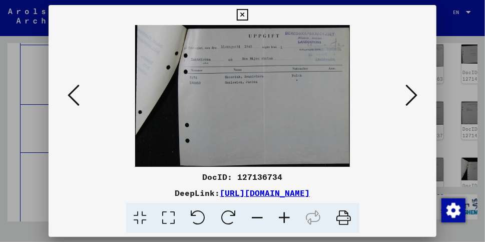
click at [415, 95] on icon at bounding box center [411, 95] width 12 height 24
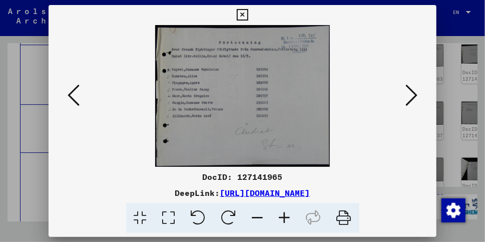
click at [415, 95] on icon at bounding box center [411, 95] width 12 height 24
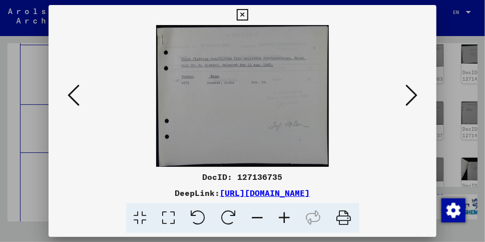
click at [415, 95] on icon at bounding box center [411, 95] width 12 height 24
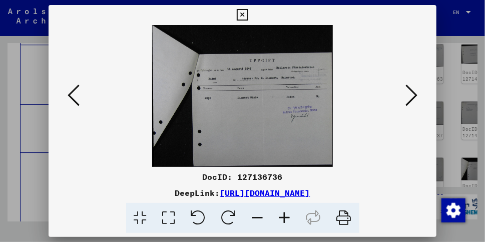
click at [415, 95] on icon at bounding box center [411, 95] width 12 height 24
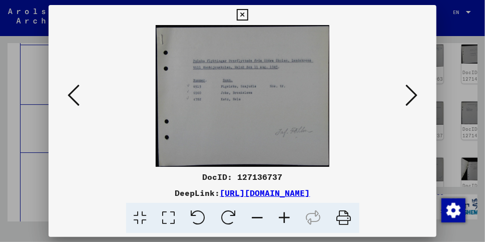
click at [415, 95] on icon at bounding box center [411, 95] width 12 height 24
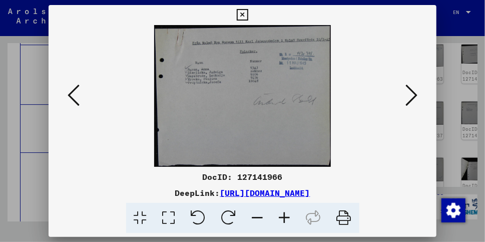
click at [415, 95] on icon at bounding box center [411, 95] width 12 height 24
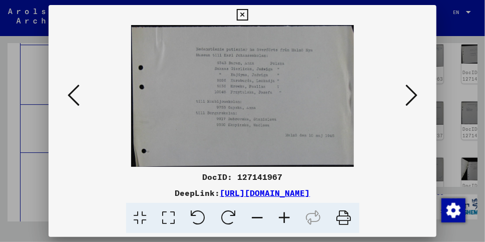
click at [415, 95] on icon at bounding box center [411, 95] width 12 height 24
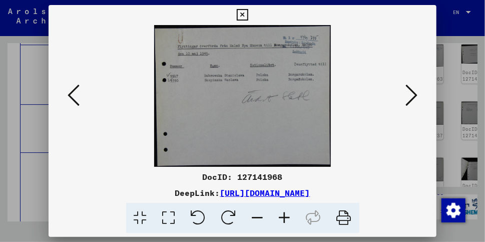
click at [415, 95] on icon at bounding box center [411, 95] width 12 height 24
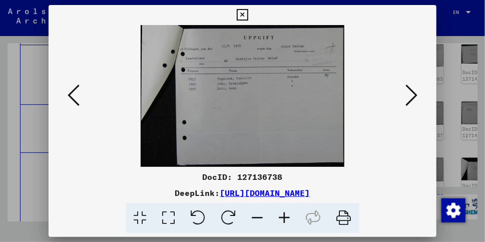
click at [415, 95] on icon at bounding box center [411, 95] width 12 height 24
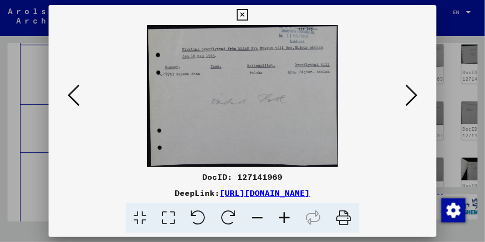
click at [415, 95] on icon at bounding box center [411, 95] width 12 height 24
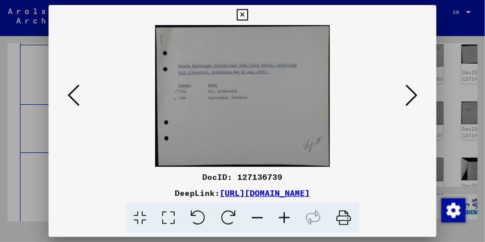
click at [415, 95] on icon at bounding box center [411, 95] width 12 height 24
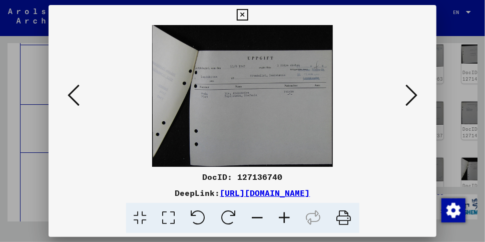
click at [415, 95] on icon at bounding box center [411, 95] width 12 height 24
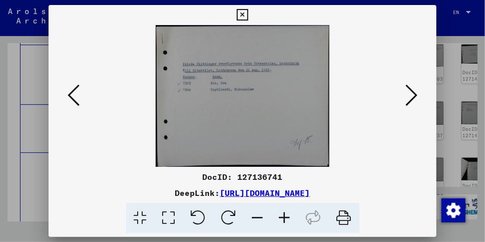
click at [415, 95] on icon at bounding box center [411, 95] width 12 height 24
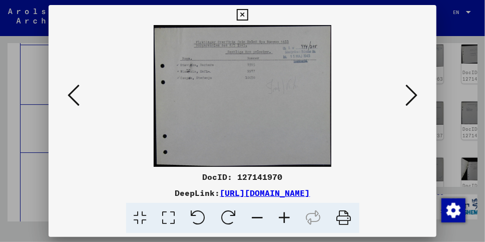
click at [415, 95] on icon at bounding box center [411, 95] width 12 height 24
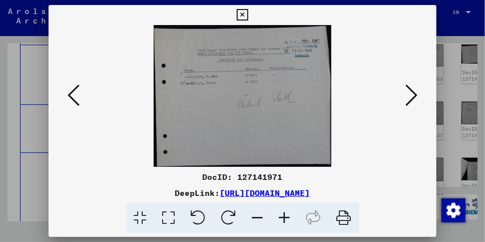
click at [415, 95] on icon at bounding box center [411, 95] width 12 height 24
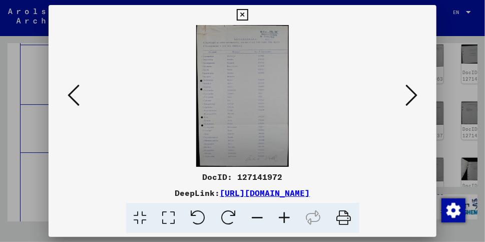
click at [415, 95] on icon at bounding box center [411, 95] width 12 height 24
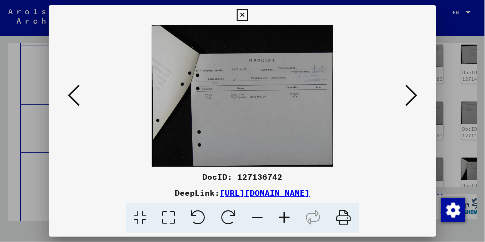
click at [415, 95] on icon at bounding box center [411, 95] width 12 height 24
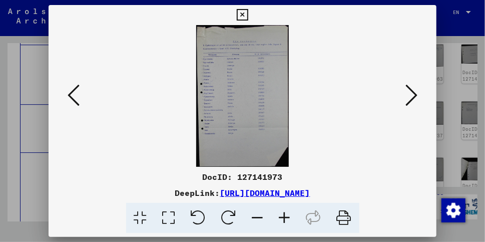
click at [241, 105] on img at bounding box center [243, 96] width 320 height 142
click at [282, 218] on icon at bounding box center [284, 218] width 27 height 31
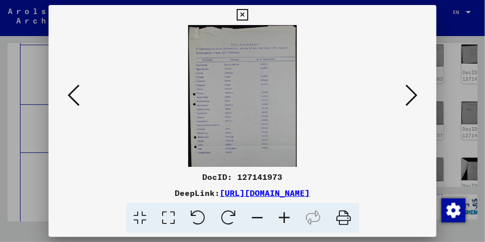
click at [282, 218] on icon at bounding box center [284, 218] width 27 height 31
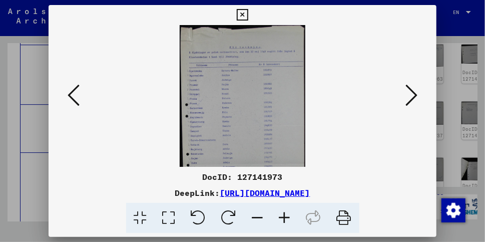
click at [282, 218] on icon at bounding box center [284, 218] width 27 height 31
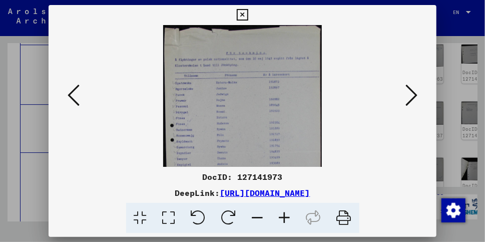
click at [282, 218] on icon at bounding box center [284, 218] width 27 height 31
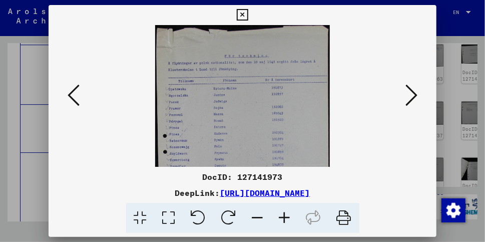
click at [282, 218] on icon at bounding box center [284, 218] width 27 height 31
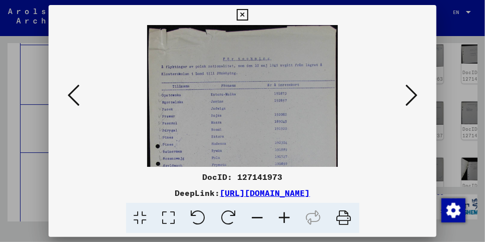
click at [282, 218] on icon at bounding box center [284, 218] width 27 height 31
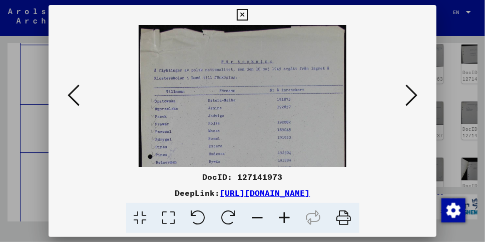
click at [412, 94] on icon at bounding box center [411, 95] width 12 height 24
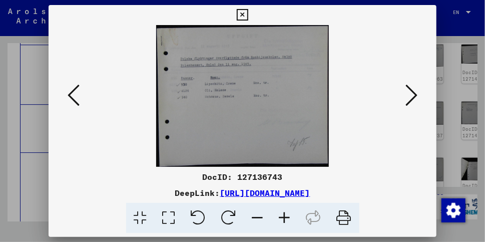
click at [412, 94] on icon at bounding box center [411, 95] width 12 height 24
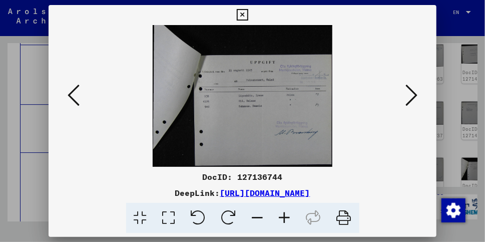
click at [412, 94] on icon at bounding box center [411, 95] width 12 height 24
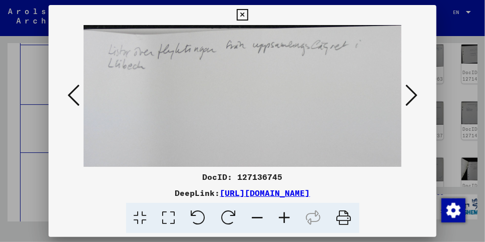
click at [412, 94] on icon at bounding box center [411, 95] width 12 height 24
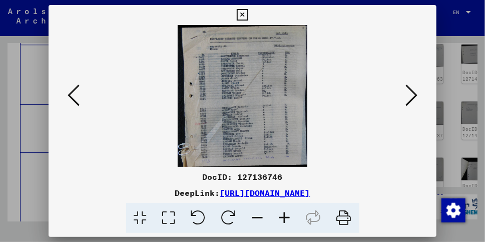
click at [282, 219] on icon at bounding box center [284, 218] width 27 height 31
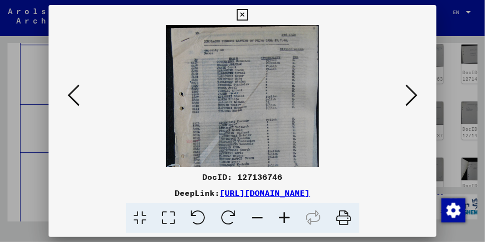
click at [282, 219] on icon at bounding box center [284, 218] width 27 height 31
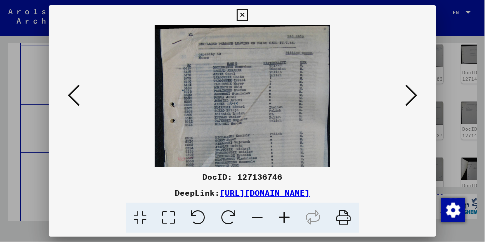
click at [282, 219] on icon at bounding box center [284, 218] width 27 height 31
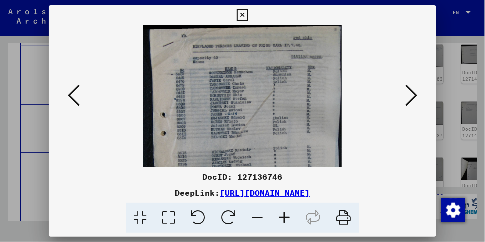
click at [282, 219] on icon at bounding box center [284, 218] width 27 height 31
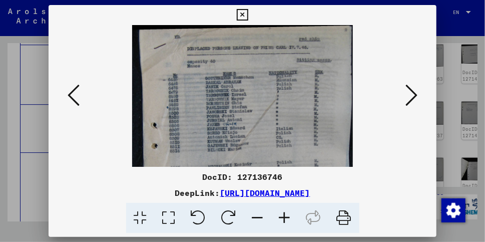
click at [282, 219] on icon at bounding box center [284, 218] width 27 height 31
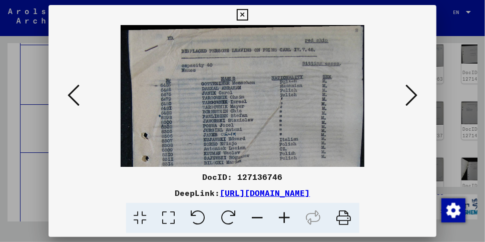
click at [413, 92] on icon at bounding box center [411, 95] width 12 height 24
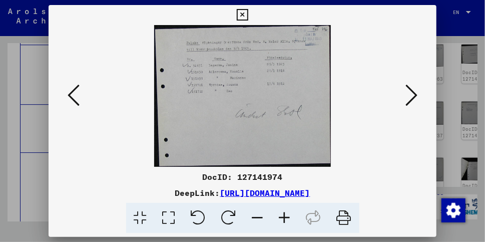
click at [413, 92] on icon at bounding box center [411, 95] width 12 height 24
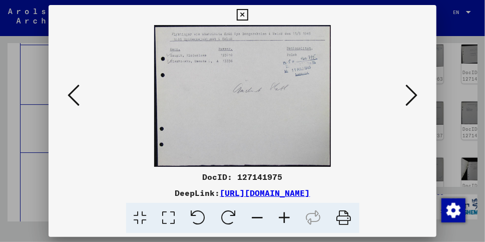
click at [413, 92] on icon at bounding box center [411, 95] width 12 height 24
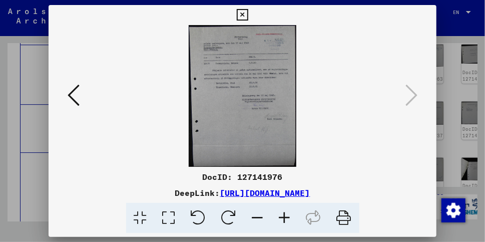
click at [243, 16] on icon at bounding box center [243, 15] width 12 height 12
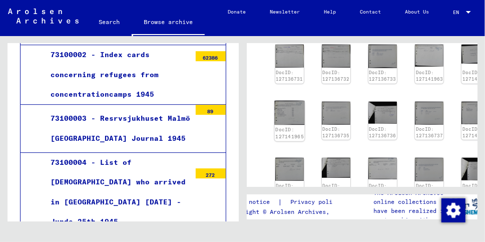
click at [285, 115] on img at bounding box center [289, 113] width 30 height 25
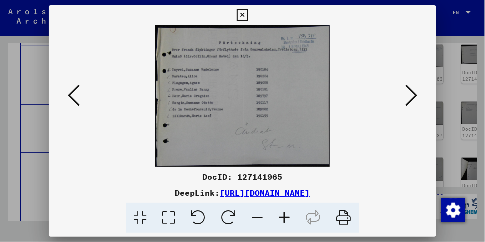
click at [67, 96] on button at bounding box center [74, 96] width 18 height 29
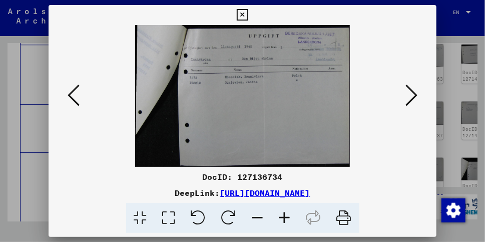
click at [67, 96] on button at bounding box center [74, 96] width 18 height 29
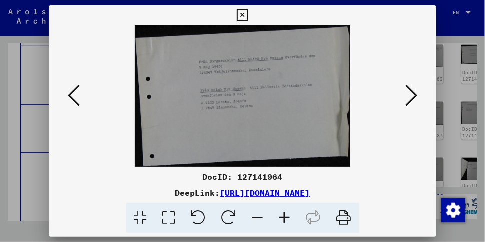
click at [242, 16] on icon at bounding box center [243, 15] width 12 height 12
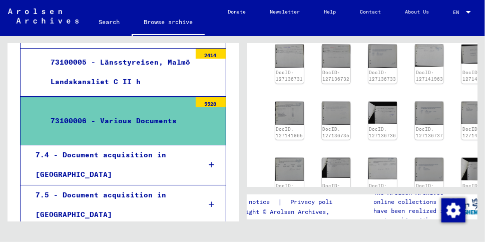
scroll to position [1339, 0]
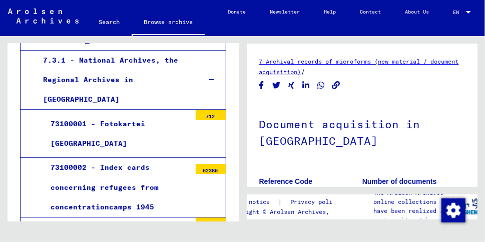
scroll to position [1038, 0]
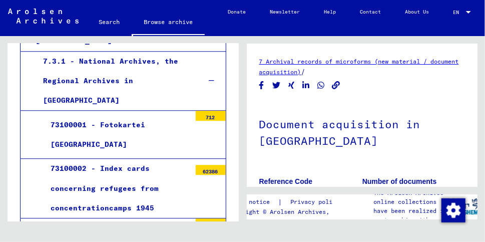
click at [129, 159] on div "73100002 - Index cards concerning refugees from concentrationcamps 1945" at bounding box center [117, 188] width 148 height 59
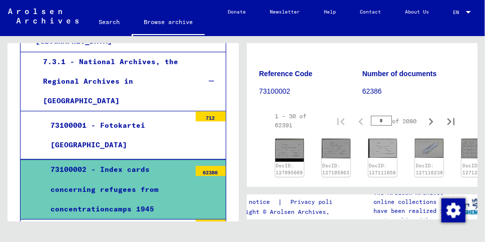
scroll to position [146, 0]
click at [287, 150] on img at bounding box center [289, 149] width 30 height 24
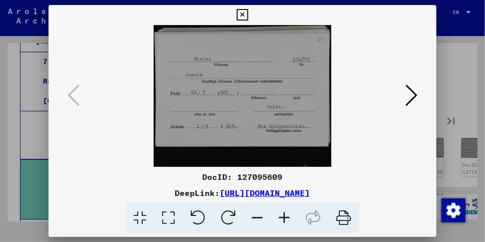
click at [414, 94] on icon at bounding box center [411, 95] width 12 height 24
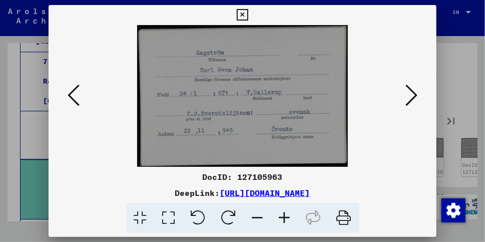
click at [414, 94] on icon at bounding box center [411, 95] width 12 height 24
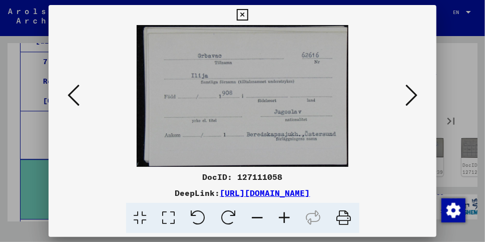
click at [414, 94] on icon at bounding box center [411, 95] width 12 height 24
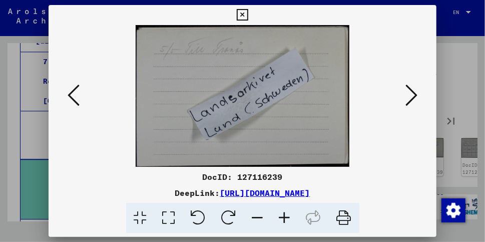
click at [414, 94] on icon at bounding box center [411, 95] width 12 height 24
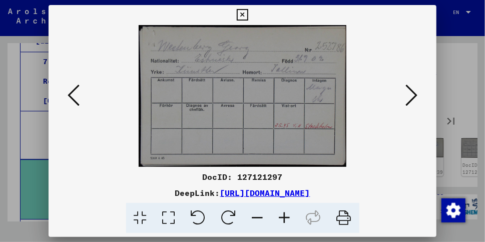
click at [414, 94] on icon at bounding box center [411, 95] width 12 height 24
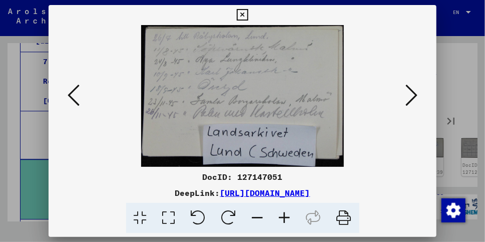
click at [414, 94] on icon at bounding box center [411, 95] width 12 height 24
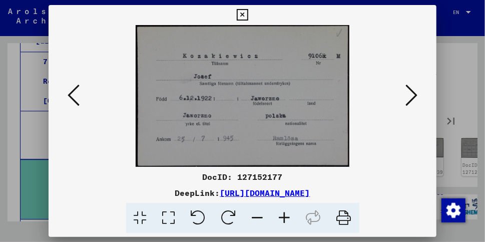
click at [414, 94] on icon at bounding box center [411, 95] width 12 height 24
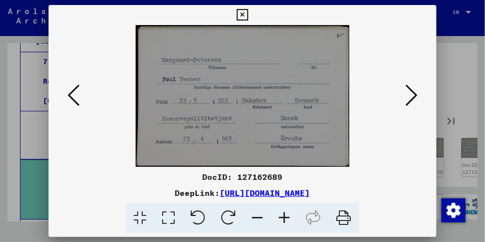
click at [414, 94] on icon at bounding box center [411, 95] width 12 height 24
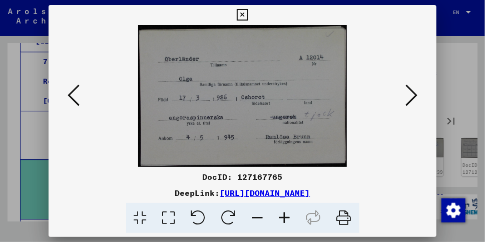
click at [414, 94] on icon at bounding box center [411, 95] width 12 height 24
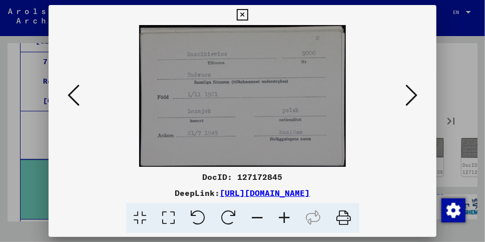
click at [414, 94] on icon at bounding box center [411, 95] width 12 height 24
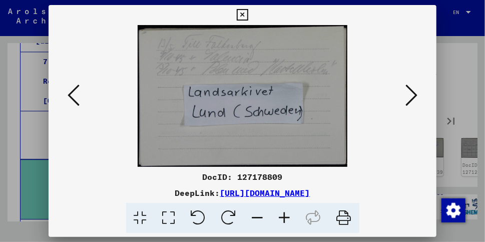
click at [414, 94] on icon at bounding box center [411, 95] width 12 height 24
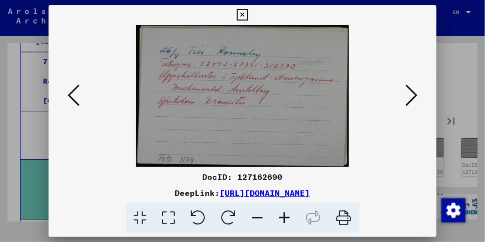
click at [414, 94] on icon at bounding box center [411, 95] width 12 height 24
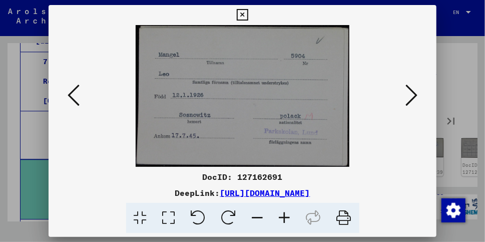
click at [414, 94] on icon at bounding box center [411, 95] width 12 height 24
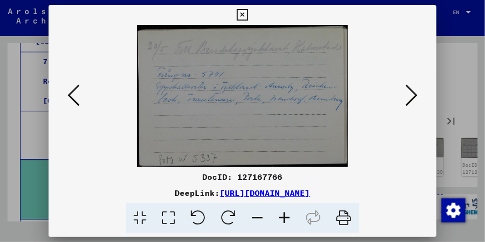
click at [411, 95] on icon at bounding box center [411, 95] width 12 height 24
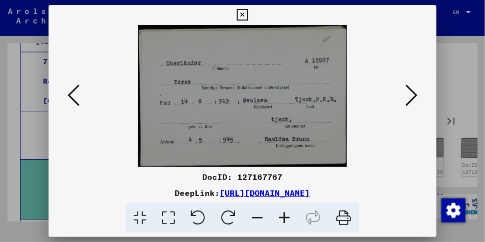
click at [411, 95] on icon at bounding box center [411, 95] width 12 height 24
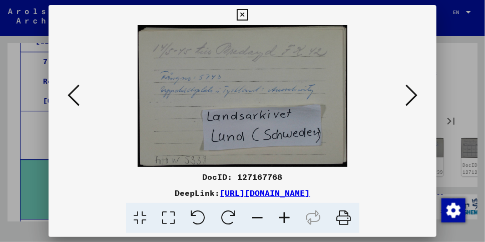
click at [411, 95] on icon at bounding box center [411, 95] width 12 height 24
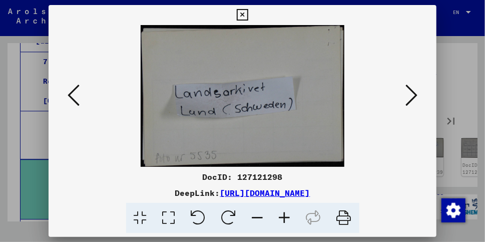
click at [411, 95] on icon at bounding box center [411, 95] width 12 height 24
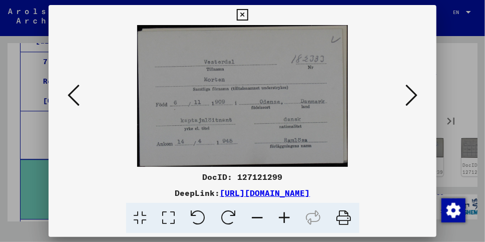
click at [411, 95] on icon at bounding box center [411, 95] width 12 height 24
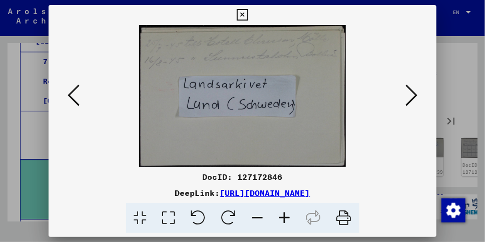
click at [411, 95] on icon at bounding box center [411, 95] width 12 height 24
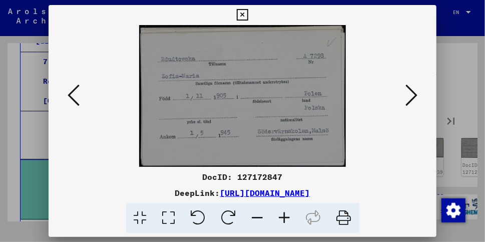
click at [411, 95] on icon at bounding box center [411, 95] width 12 height 24
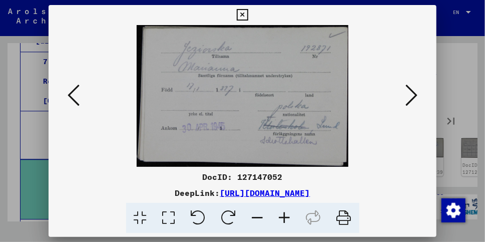
click at [411, 95] on icon at bounding box center [411, 95] width 12 height 24
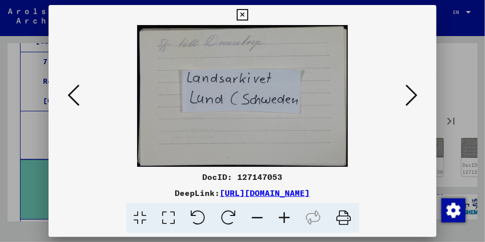
click at [411, 95] on icon at bounding box center [411, 95] width 12 height 24
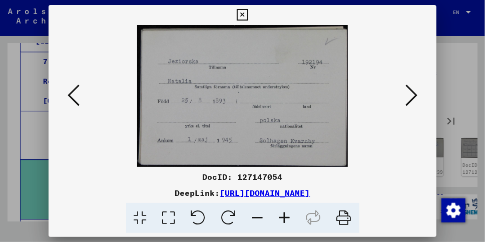
click at [411, 95] on icon at bounding box center [411, 95] width 12 height 24
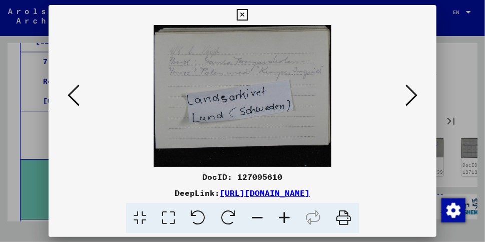
click at [411, 95] on icon at bounding box center [411, 95] width 12 height 24
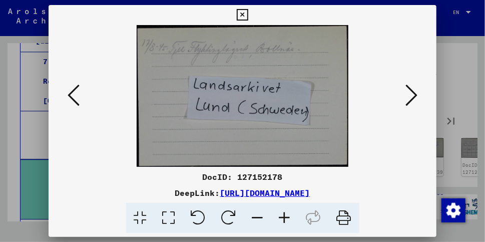
click at [411, 95] on icon at bounding box center [411, 95] width 12 height 24
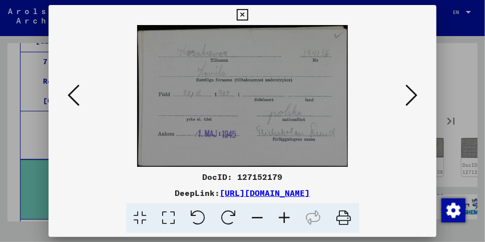
click at [411, 95] on icon at bounding box center [411, 95] width 12 height 24
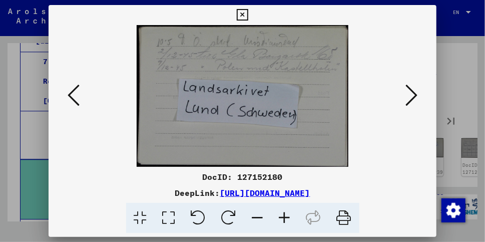
click at [411, 95] on icon at bounding box center [411, 95] width 12 height 24
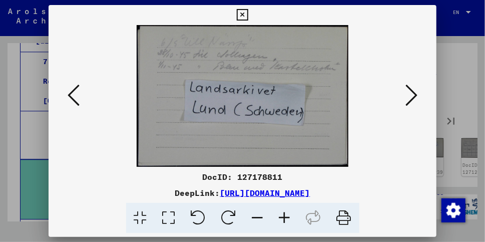
click at [411, 95] on icon at bounding box center [411, 95] width 12 height 24
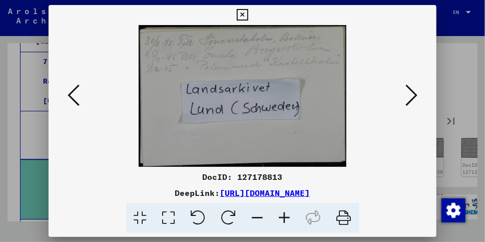
click at [411, 95] on icon at bounding box center [411, 95] width 12 height 24
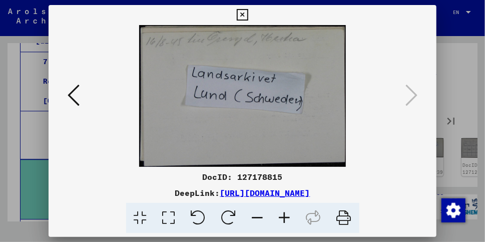
click at [244, 14] on icon at bounding box center [243, 15] width 12 height 12
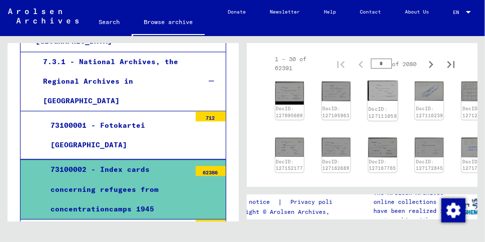
scroll to position [208, 0]
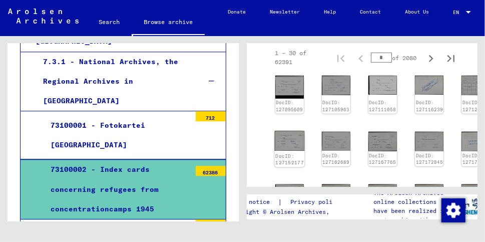
click at [288, 146] on img at bounding box center [289, 141] width 30 height 20
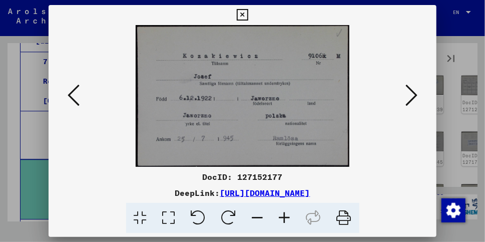
click at [414, 96] on icon at bounding box center [411, 95] width 12 height 24
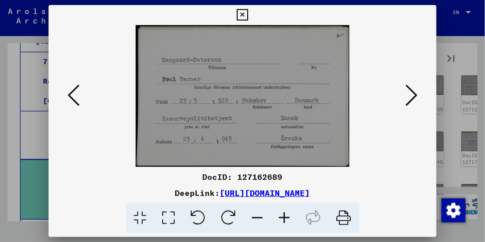
click at [414, 96] on icon at bounding box center [411, 95] width 12 height 24
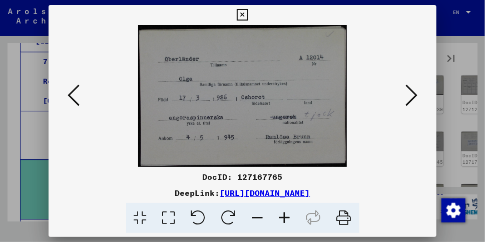
click at [413, 95] on icon at bounding box center [411, 95] width 12 height 24
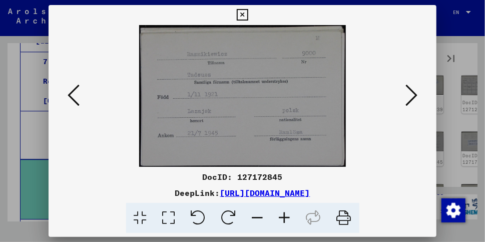
click at [413, 95] on icon at bounding box center [411, 95] width 12 height 24
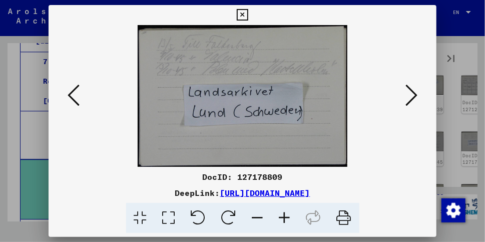
click at [413, 95] on icon at bounding box center [411, 95] width 12 height 24
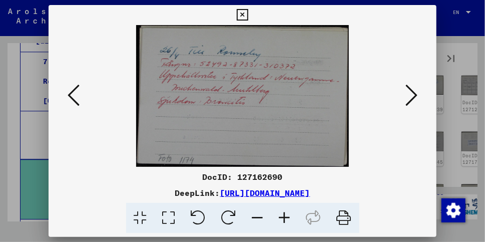
click at [413, 95] on icon at bounding box center [411, 95] width 12 height 24
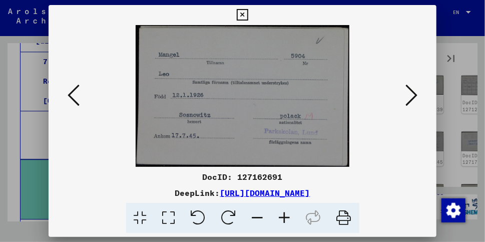
click at [413, 95] on icon at bounding box center [411, 95] width 12 height 24
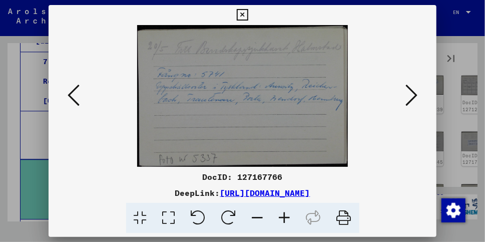
click at [413, 95] on icon at bounding box center [411, 95] width 12 height 24
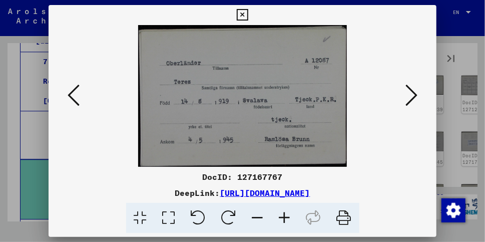
click at [413, 95] on icon at bounding box center [411, 95] width 12 height 24
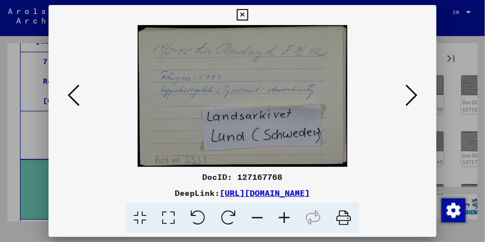
click at [413, 95] on icon at bounding box center [411, 95] width 12 height 24
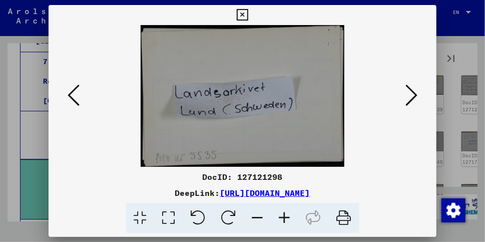
click at [413, 95] on icon at bounding box center [411, 95] width 12 height 24
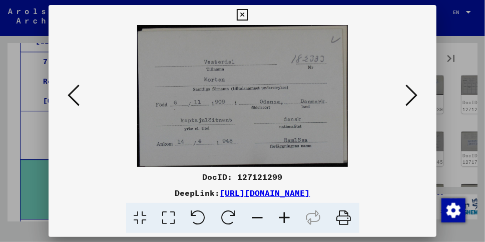
click at [245, 16] on icon at bounding box center [243, 15] width 12 height 12
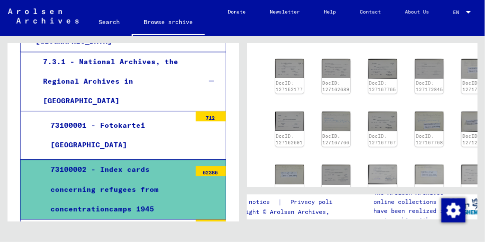
scroll to position [296, 0]
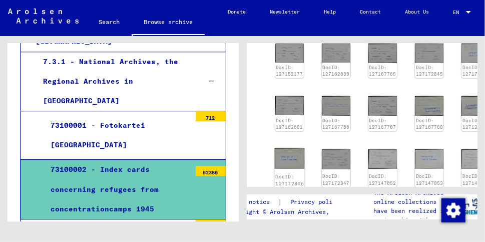
click at [293, 160] on img at bounding box center [289, 158] width 30 height 21
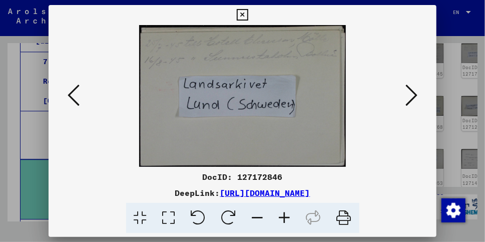
click at [414, 96] on icon at bounding box center [411, 95] width 12 height 24
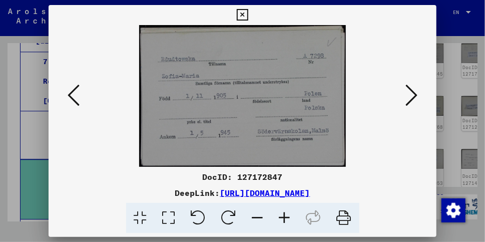
click at [414, 95] on icon at bounding box center [411, 95] width 12 height 24
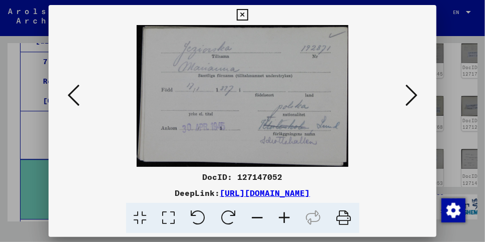
click at [414, 95] on icon at bounding box center [411, 95] width 12 height 24
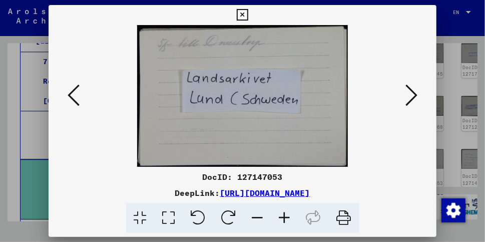
click at [414, 95] on icon at bounding box center [411, 95] width 12 height 24
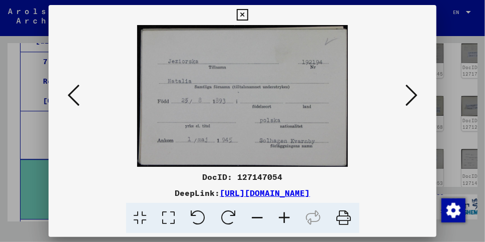
click at [414, 95] on icon at bounding box center [411, 95] width 12 height 24
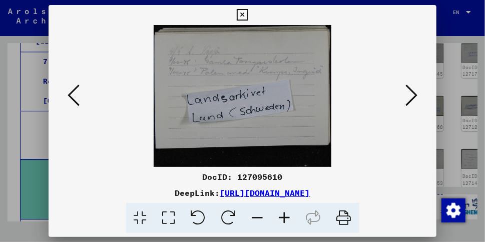
click at [414, 95] on icon at bounding box center [411, 95] width 12 height 24
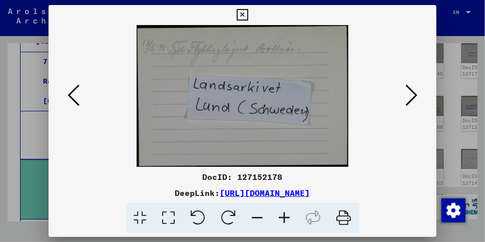
click at [414, 95] on icon at bounding box center [411, 95] width 12 height 24
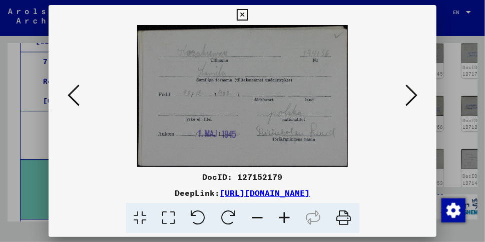
click at [414, 95] on icon at bounding box center [411, 95] width 12 height 24
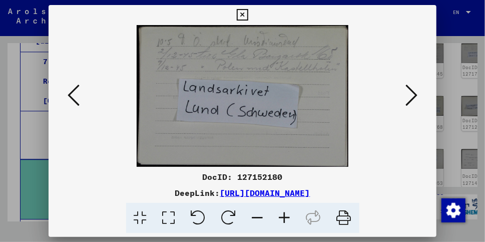
click at [414, 95] on icon at bounding box center [411, 95] width 12 height 24
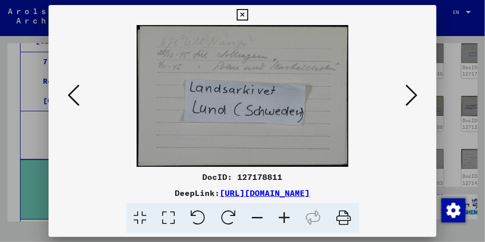
click at [414, 95] on icon at bounding box center [411, 95] width 12 height 24
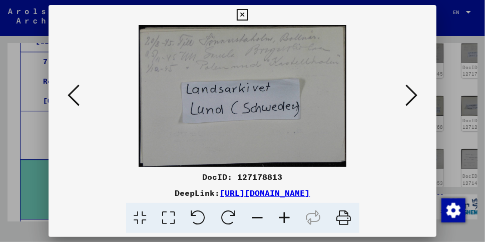
click at [414, 95] on icon at bounding box center [411, 95] width 12 height 24
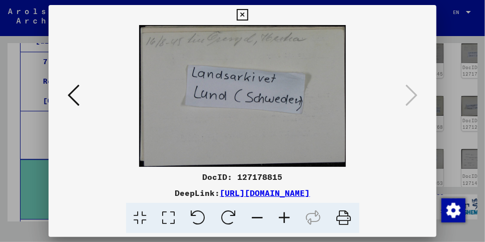
click at [245, 15] on icon at bounding box center [243, 15] width 12 height 12
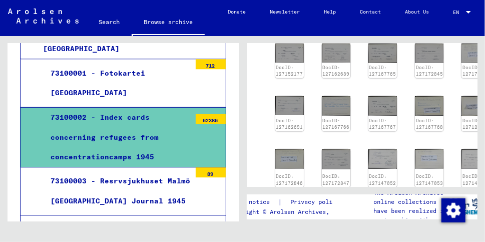
scroll to position [1091, 0]
